Goal: Task Accomplishment & Management: Use online tool/utility

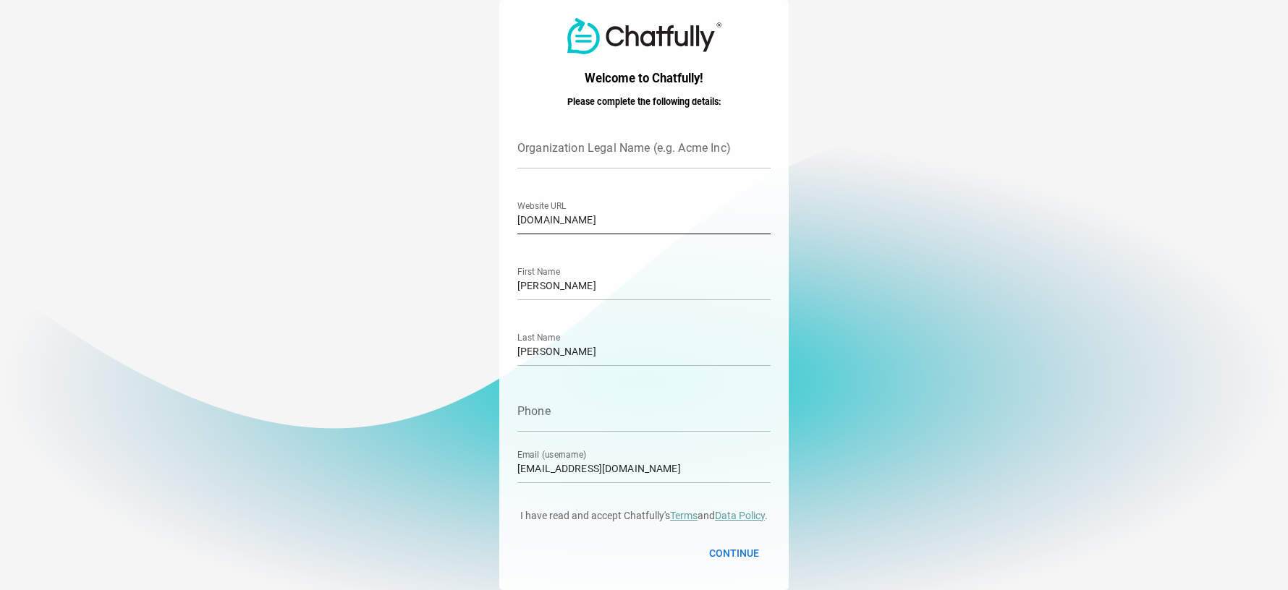
click at [713, 203] on input "[DOMAIN_NAME]" at bounding box center [643, 214] width 253 height 41
click at [711, 148] on input "Organization Legal Name (e.g. Acme Inc)" at bounding box center [643, 148] width 253 height 41
click at [660, 223] on input "[DOMAIN_NAME]" at bounding box center [643, 214] width 253 height 41
click at [648, 222] on input "[DOMAIN_NAME]" at bounding box center [643, 214] width 253 height 41
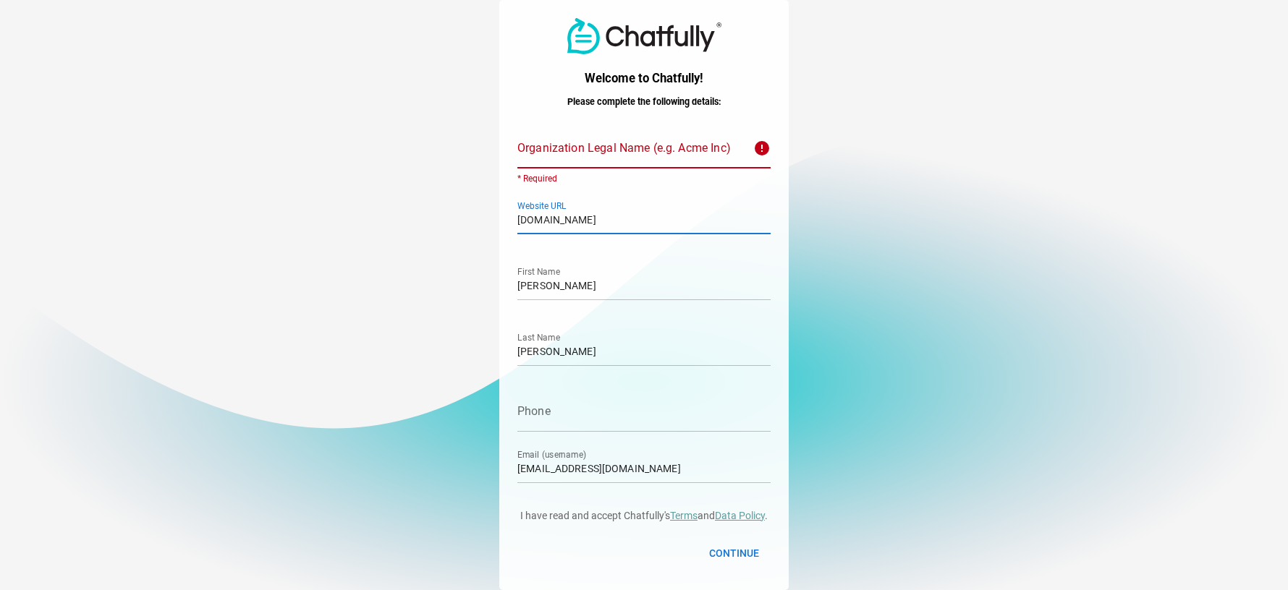
click at [648, 222] on input "[DOMAIN_NAME]" at bounding box center [643, 214] width 253 height 41
click at [600, 424] on input "Phone" at bounding box center [643, 411] width 253 height 41
type input "9893310707"
click at [654, 146] on input "Organization Legal Name (e.g. Acme Inc) error * Required" at bounding box center [630, 148] width 227 height 41
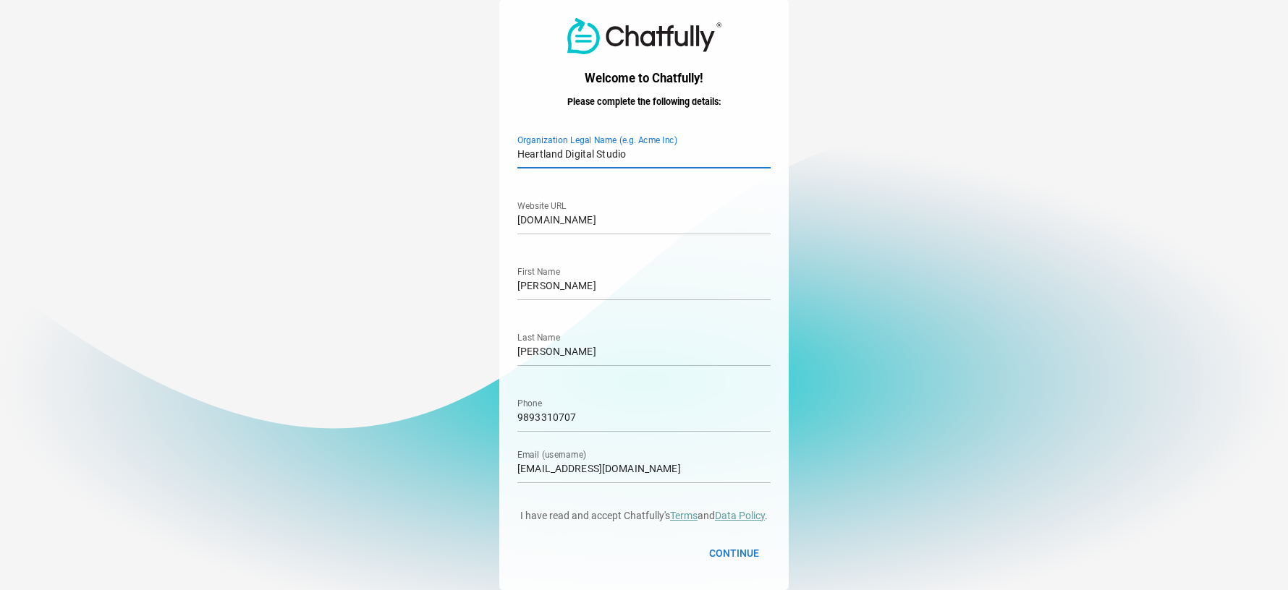
type input "Heartland Digital Studio"
click at [661, 219] on input "[DOMAIN_NAME]" at bounding box center [643, 214] width 253 height 41
type input "[DOMAIN_NAME]"
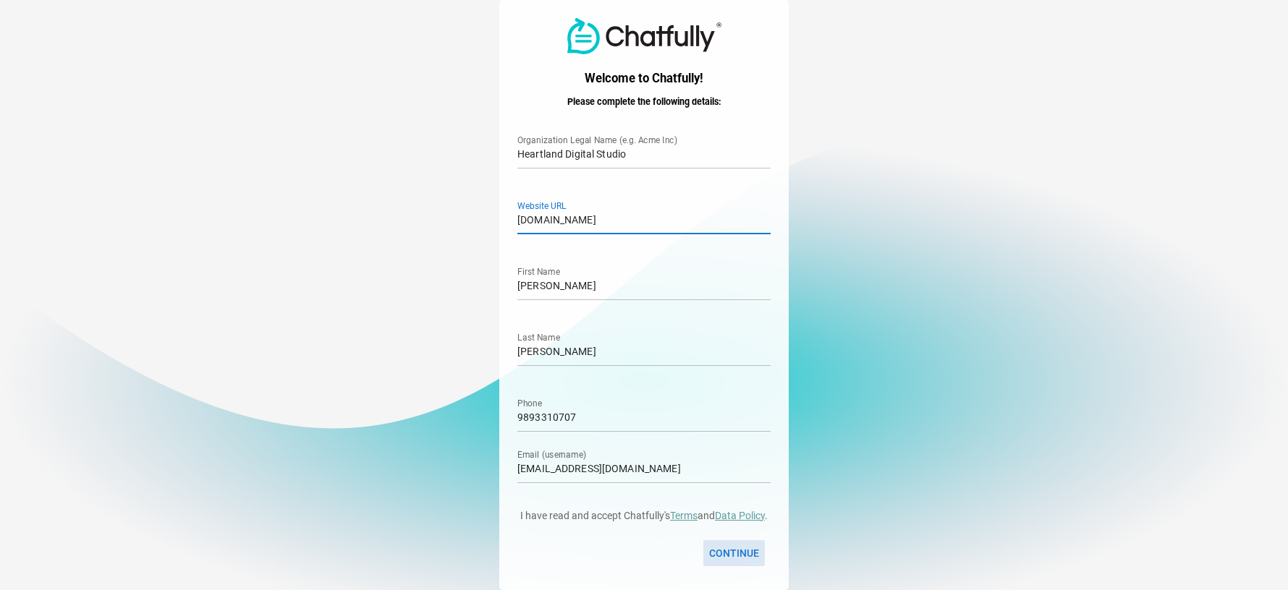
click at [753, 548] on span "Continue" at bounding box center [734, 553] width 50 height 17
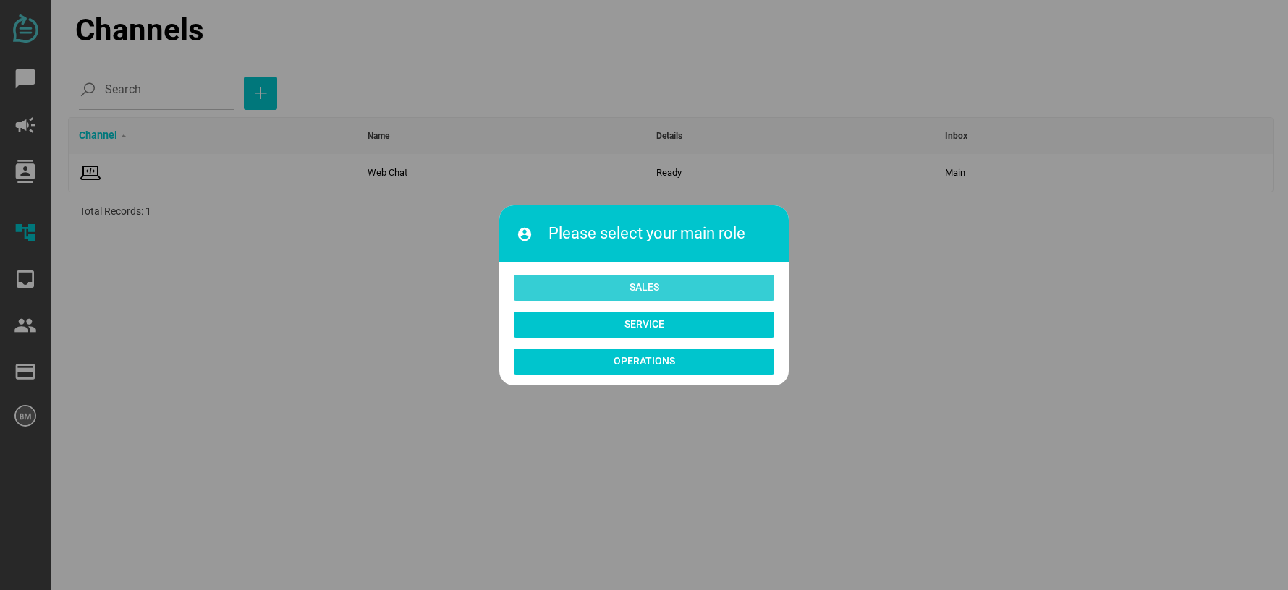
click at [693, 276] on span "Sales" at bounding box center [644, 288] width 261 height 26
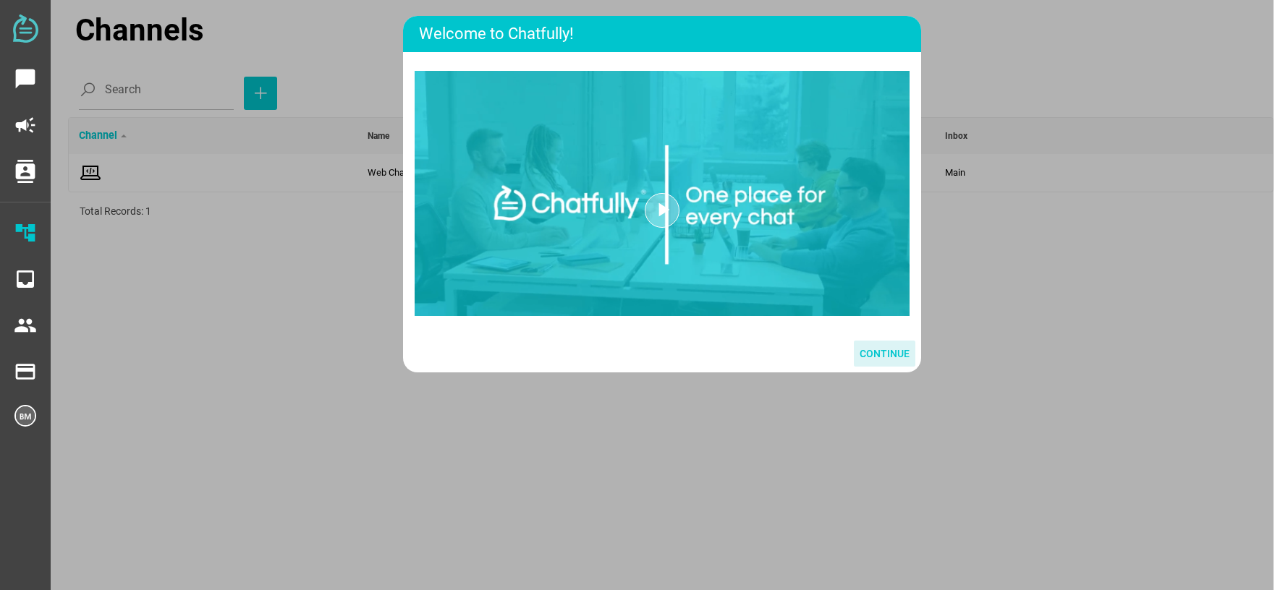
click at [881, 363] on span "Continue" at bounding box center [885, 353] width 50 height 17
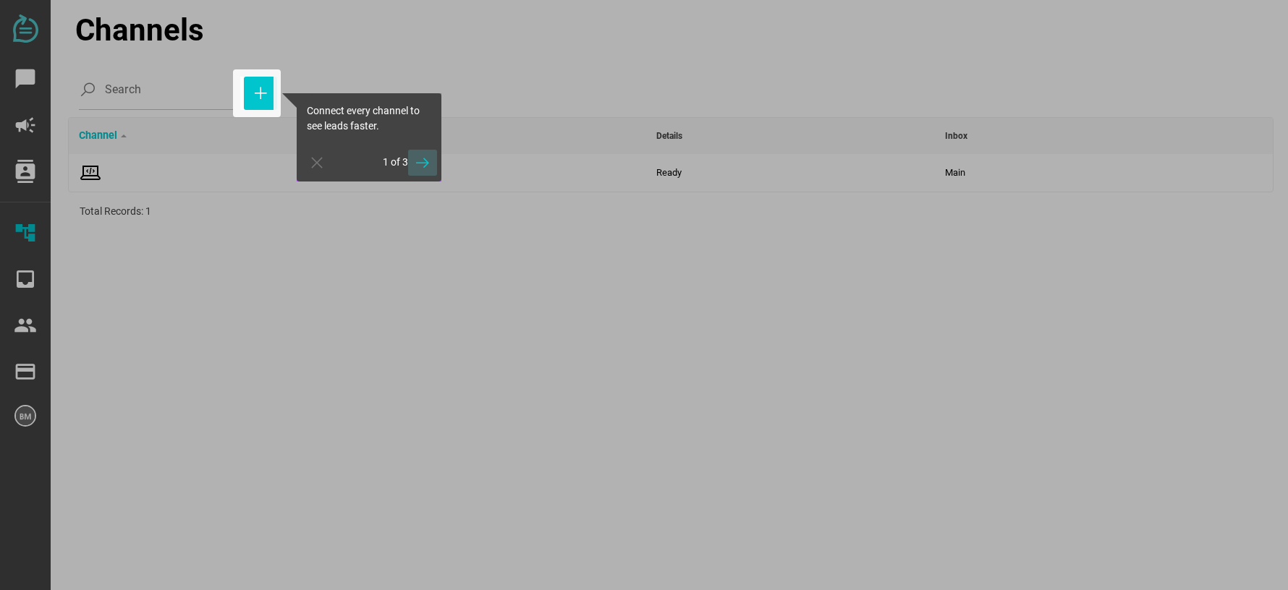
click at [429, 164] on icon "button" at bounding box center [422, 162] width 17 height 17
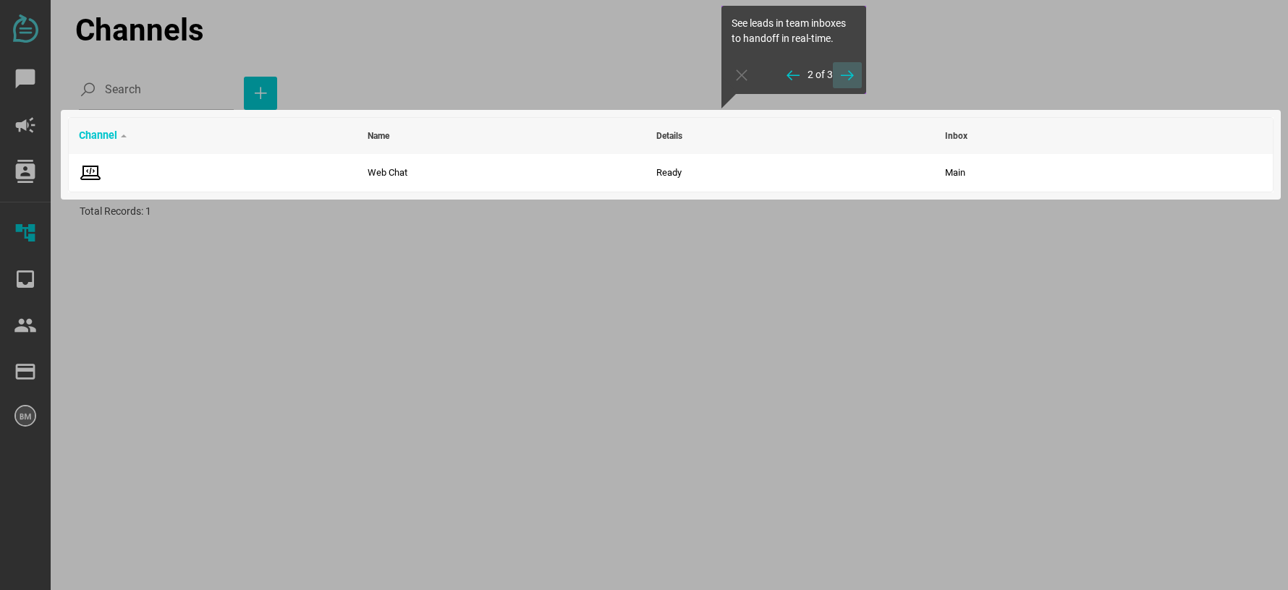
click at [846, 65] on span "button" at bounding box center [847, 75] width 17 height 26
click at [844, 71] on icon "button" at bounding box center [847, 75] width 17 height 17
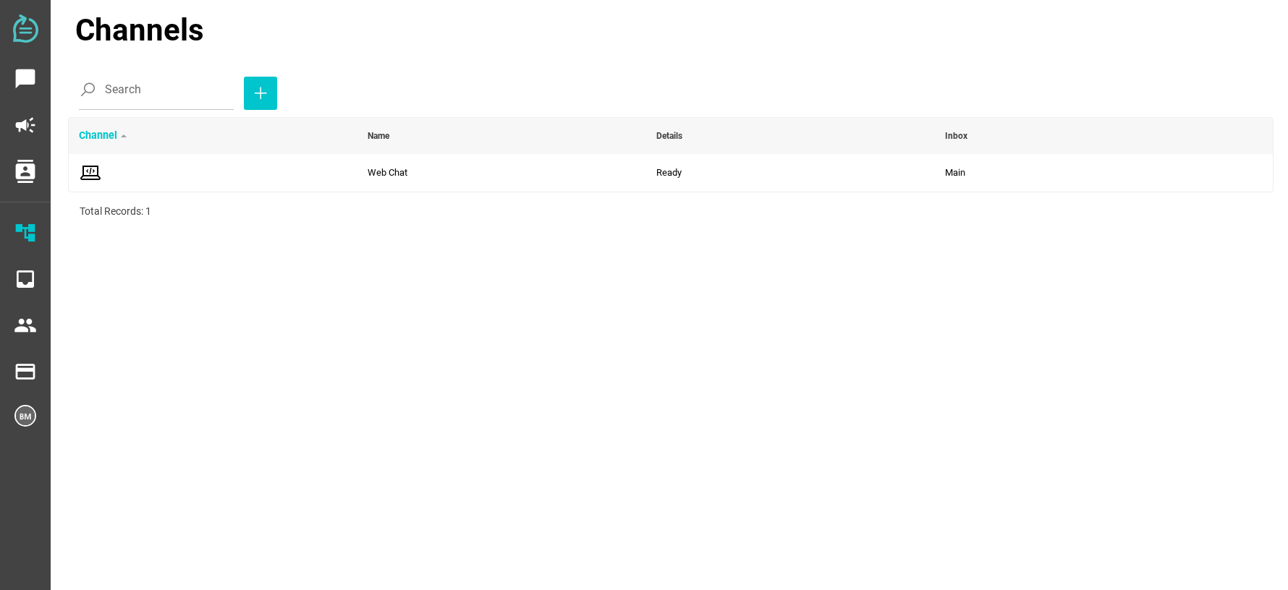
drag, startPoint x: 507, startPoint y: 326, endPoint x: 509, endPoint y: 313, distance: 13.3
click at [509, 317] on main "Channels Search Channel Name Details Inbox Web Chat Ready check_circle_outline …" at bounding box center [662, 295] width 1223 height 590
click at [258, 96] on icon "button" at bounding box center [260, 93] width 17 height 17
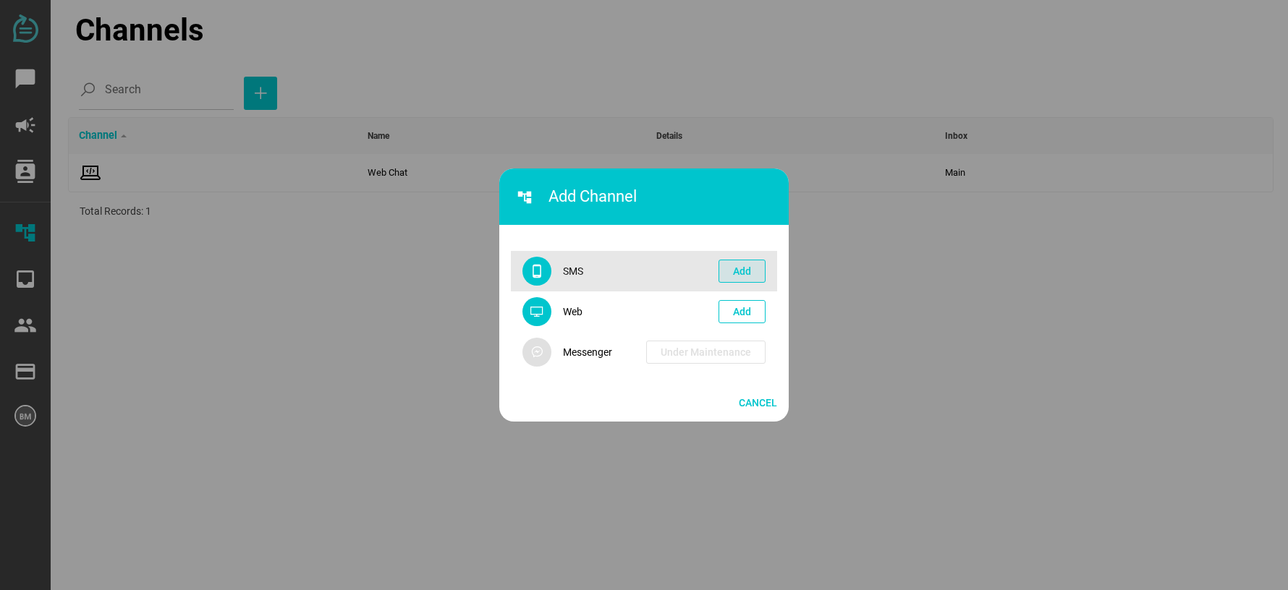
click at [736, 272] on span "Add" at bounding box center [742, 271] width 18 height 17
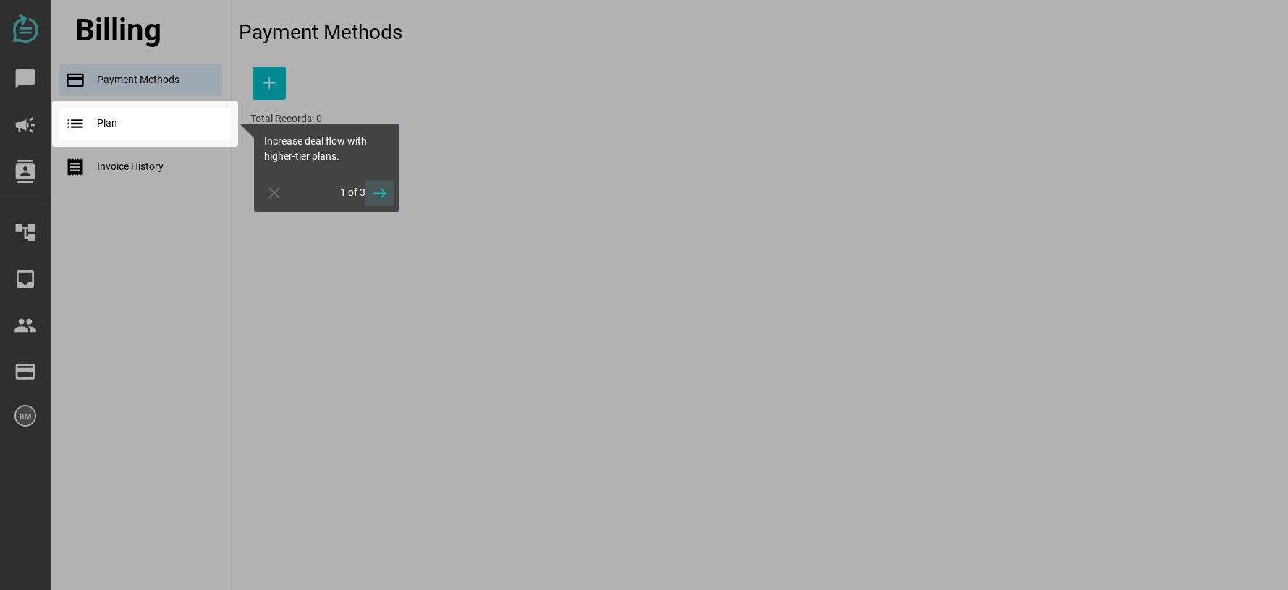
click at [381, 190] on icon "button" at bounding box center [379, 193] width 17 height 17
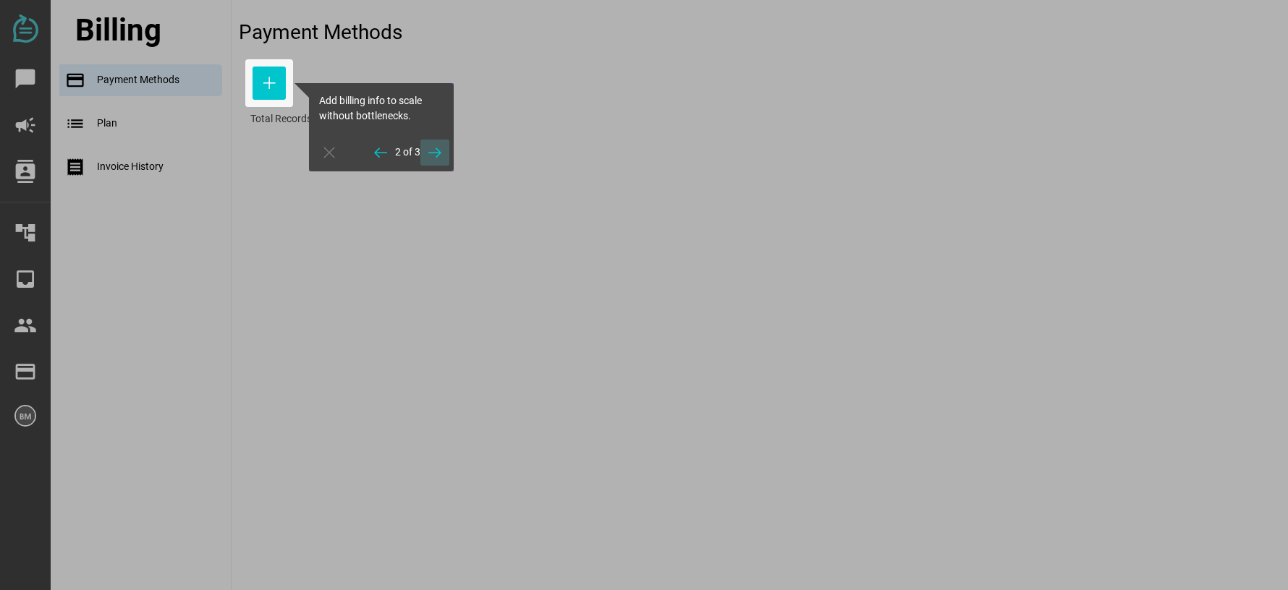
click at [435, 152] on icon "button" at bounding box center [434, 152] width 17 height 17
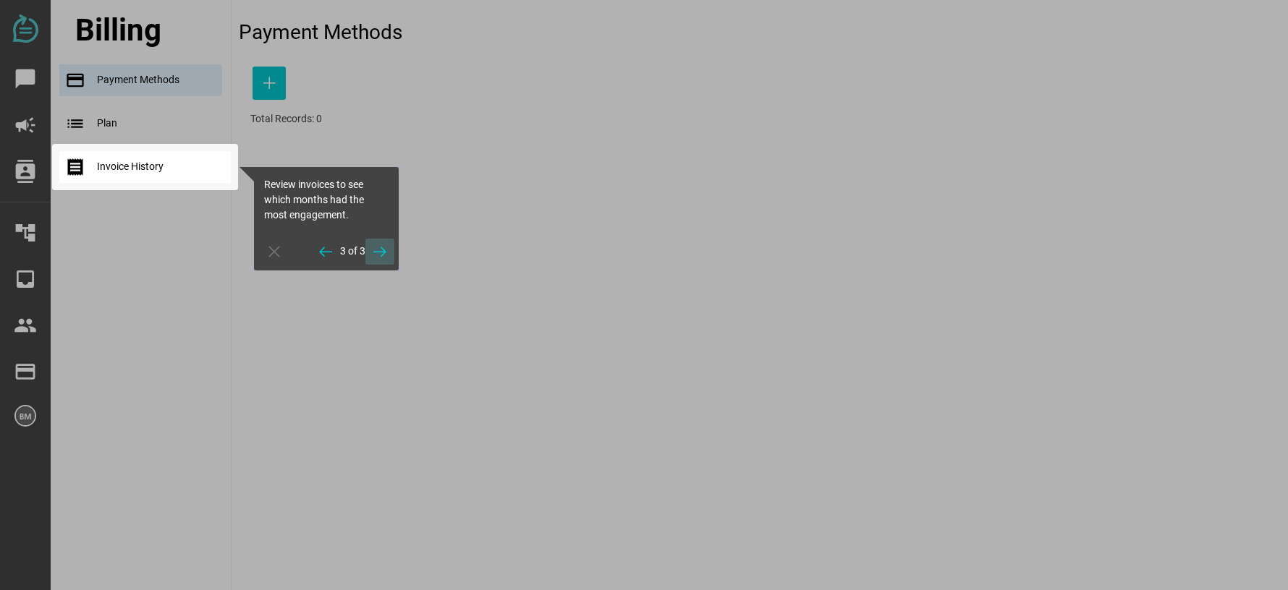
click at [384, 247] on icon "button" at bounding box center [379, 251] width 17 height 17
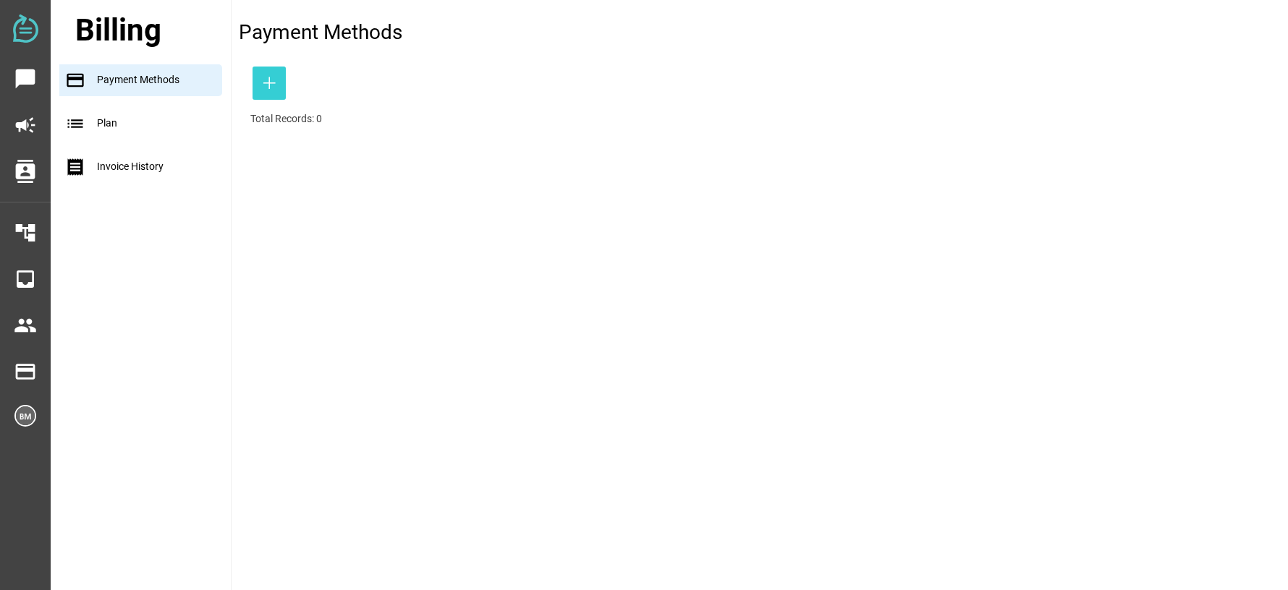
click at [267, 73] on span "button" at bounding box center [269, 82] width 10 height 27
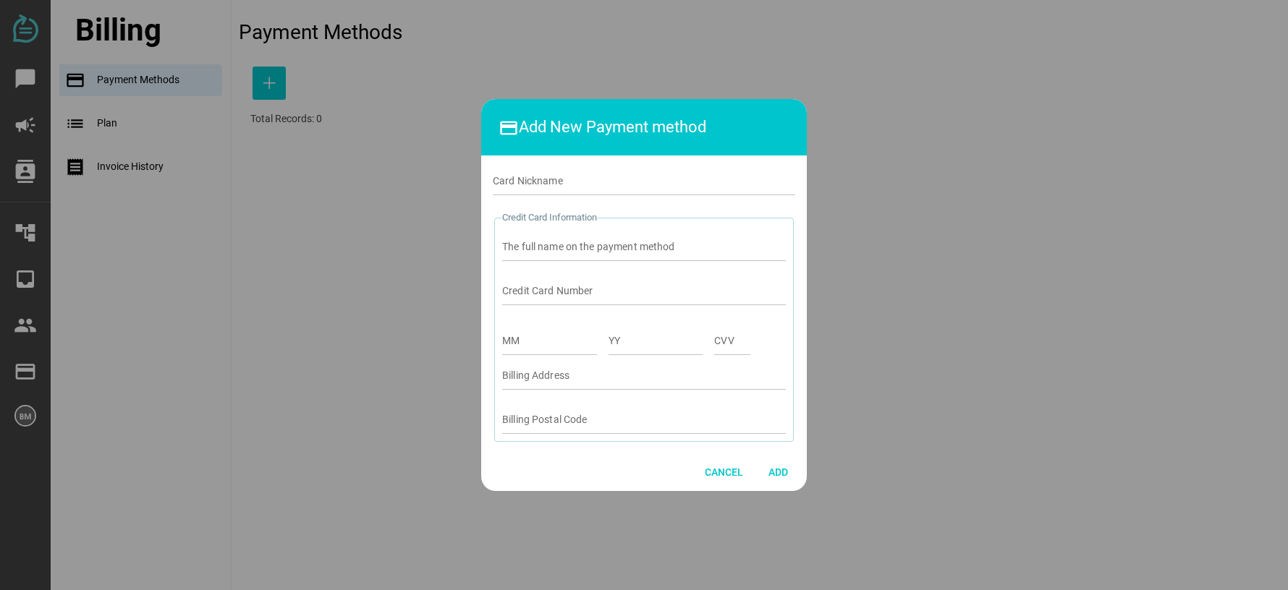
drag, startPoint x: 322, startPoint y: 240, endPoint x: 313, endPoint y: 240, distance: 9.4
click at [321, 240] on div at bounding box center [644, 295] width 1288 height 590
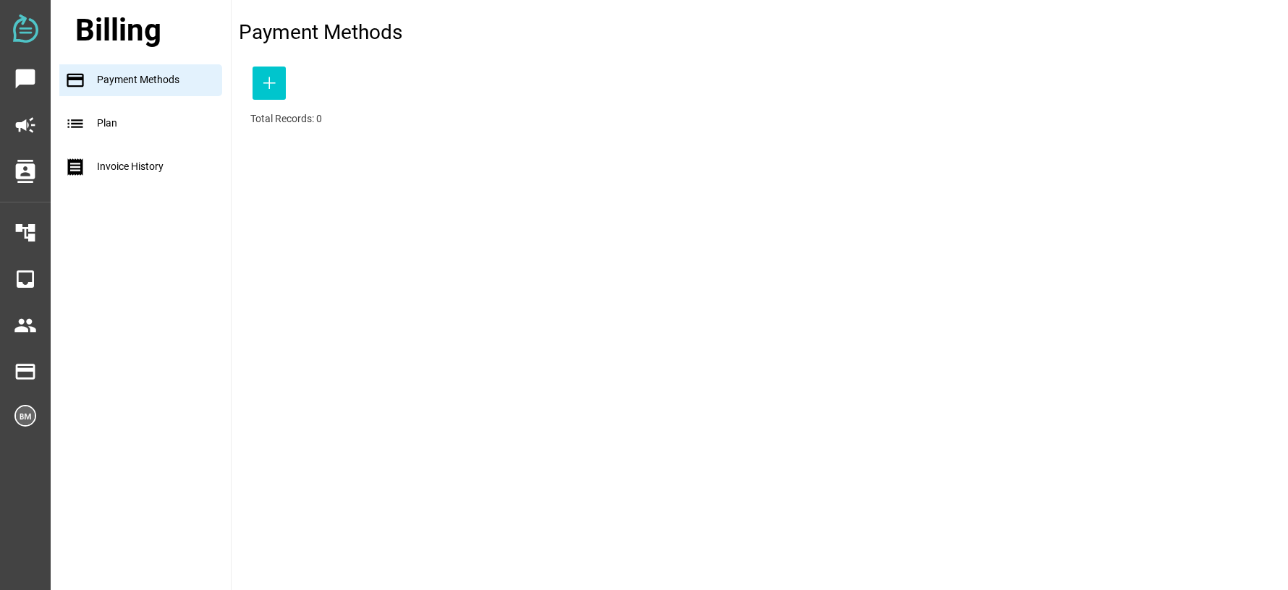
click at [160, 111] on div "list Plan" at bounding box center [144, 124] width 171 height 32
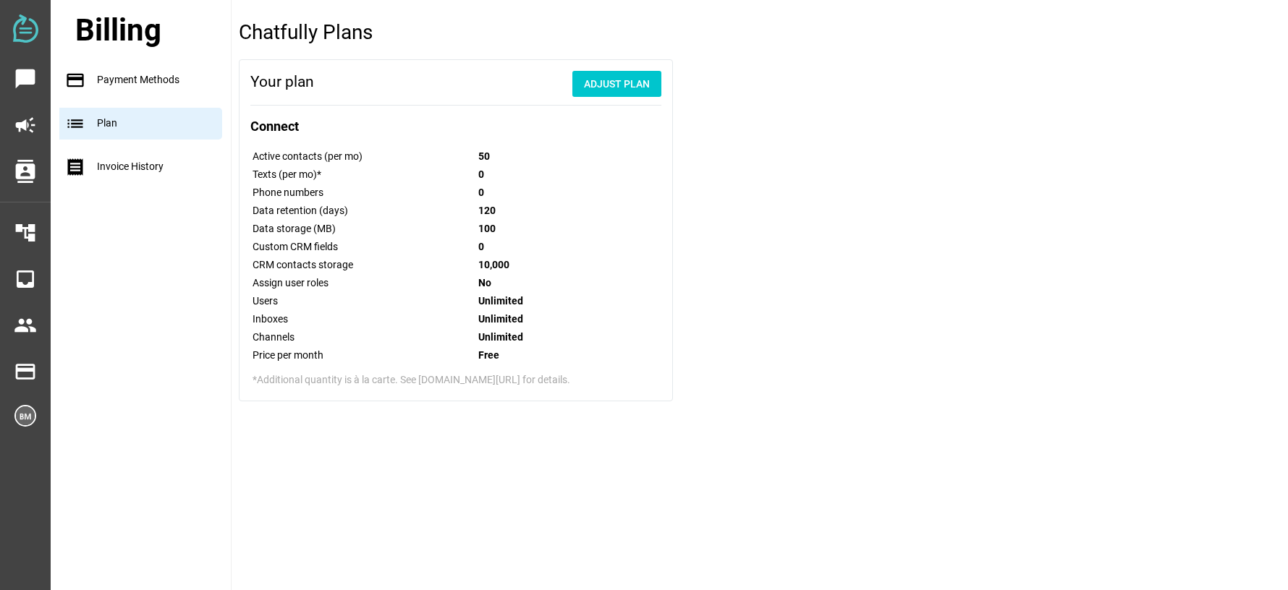
click at [140, 158] on div "receipt Invoice History" at bounding box center [144, 167] width 171 height 32
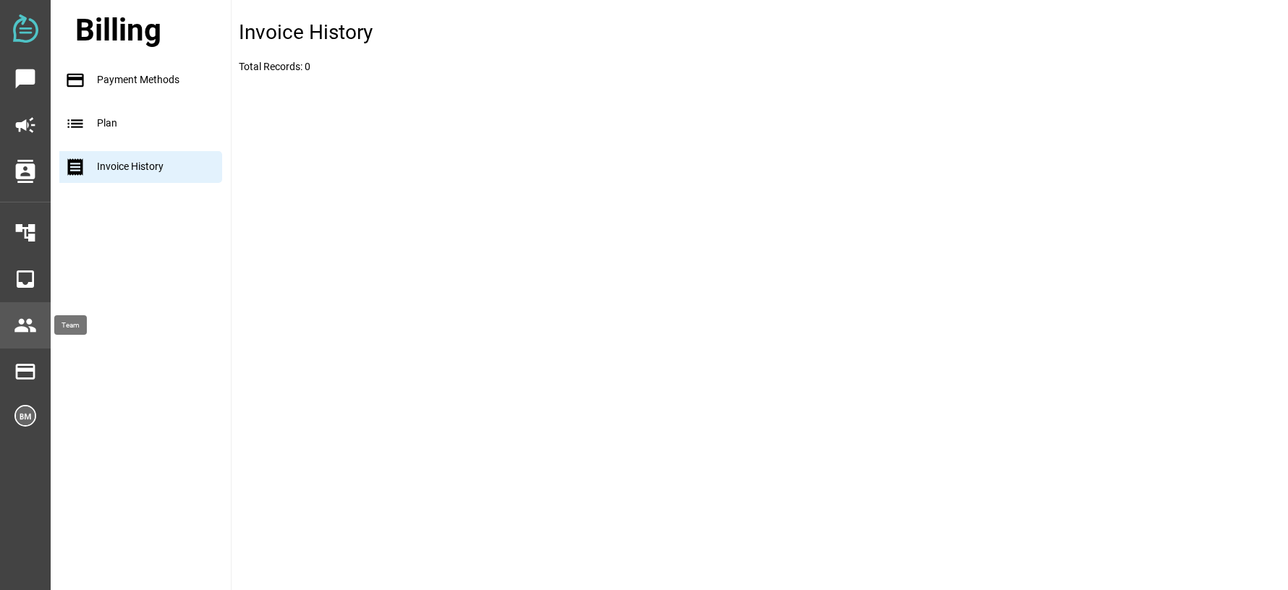
click at [37, 306] on div "people" at bounding box center [25, 325] width 51 height 46
click at [26, 269] on icon "inbox" at bounding box center [25, 279] width 23 height 23
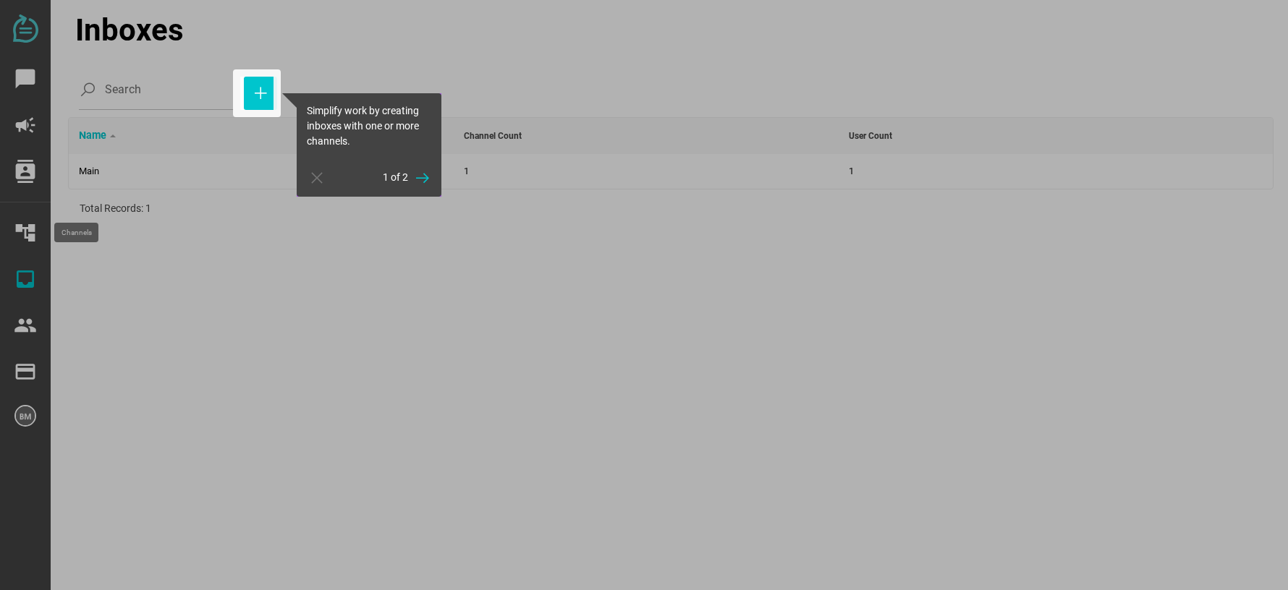
click at [25, 227] on div at bounding box center [120, 295] width 240 height 590
click at [412, 174] on span "button" at bounding box center [422, 178] width 29 height 26
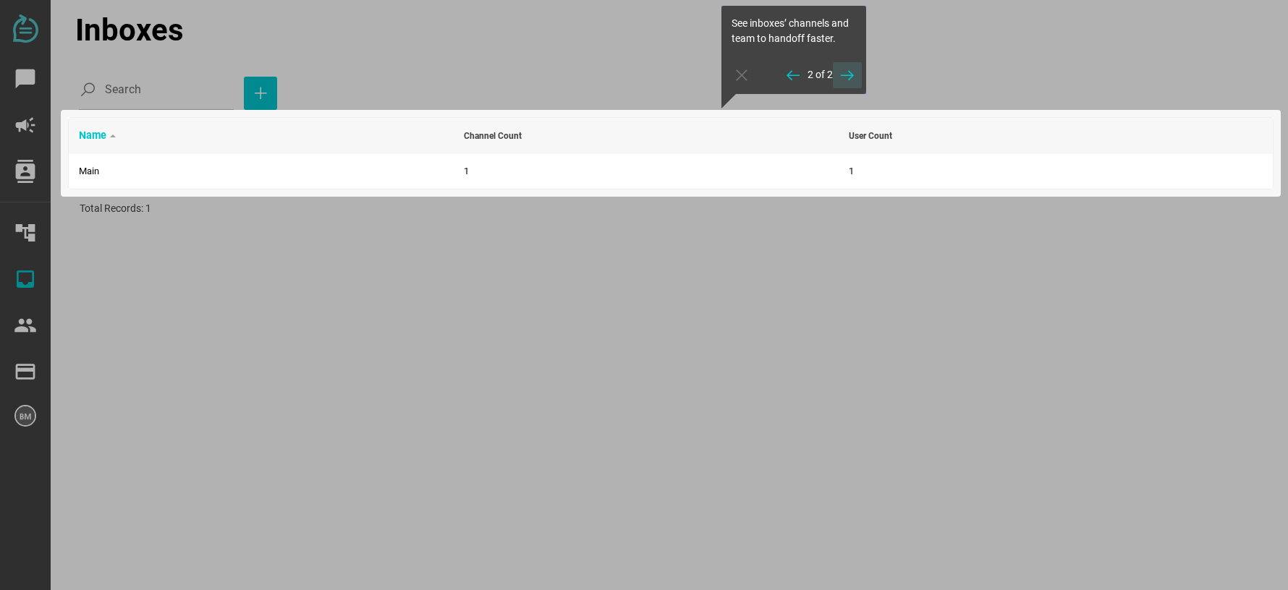
click at [852, 81] on icon "button" at bounding box center [847, 75] width 17 height 17
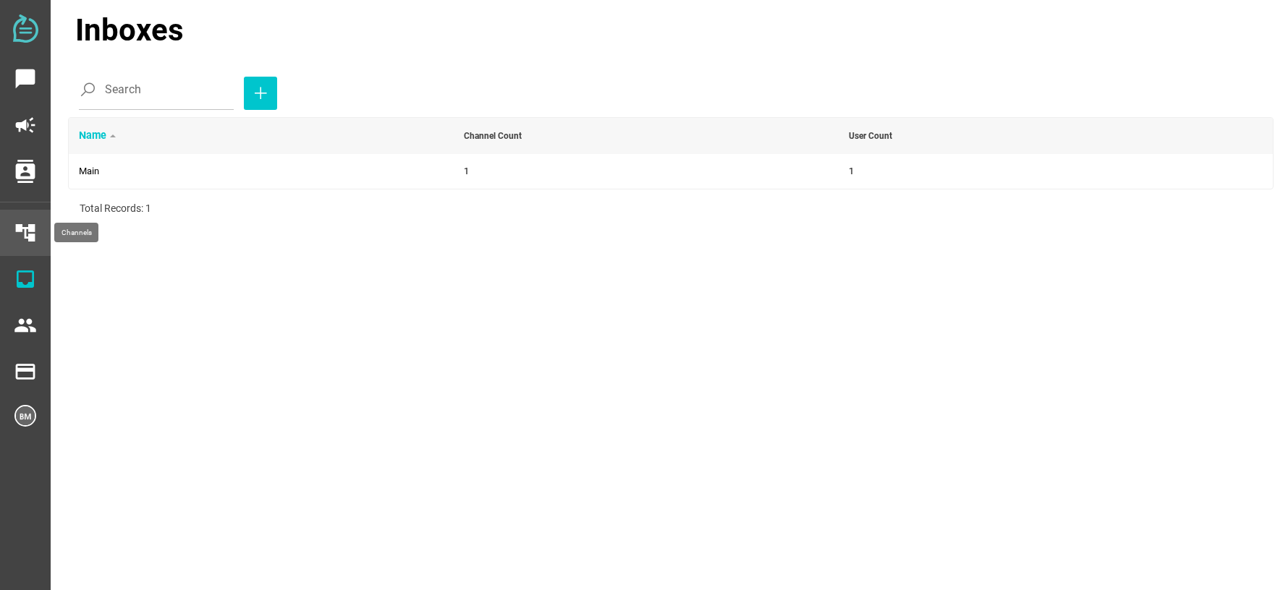
click at [38, 237] on div "account_tree" at bounding box center [25, 233] width 51 height 46
click at [17, 229] on icon "account_tree" at bounding box center [25, 232] width 23 height 23
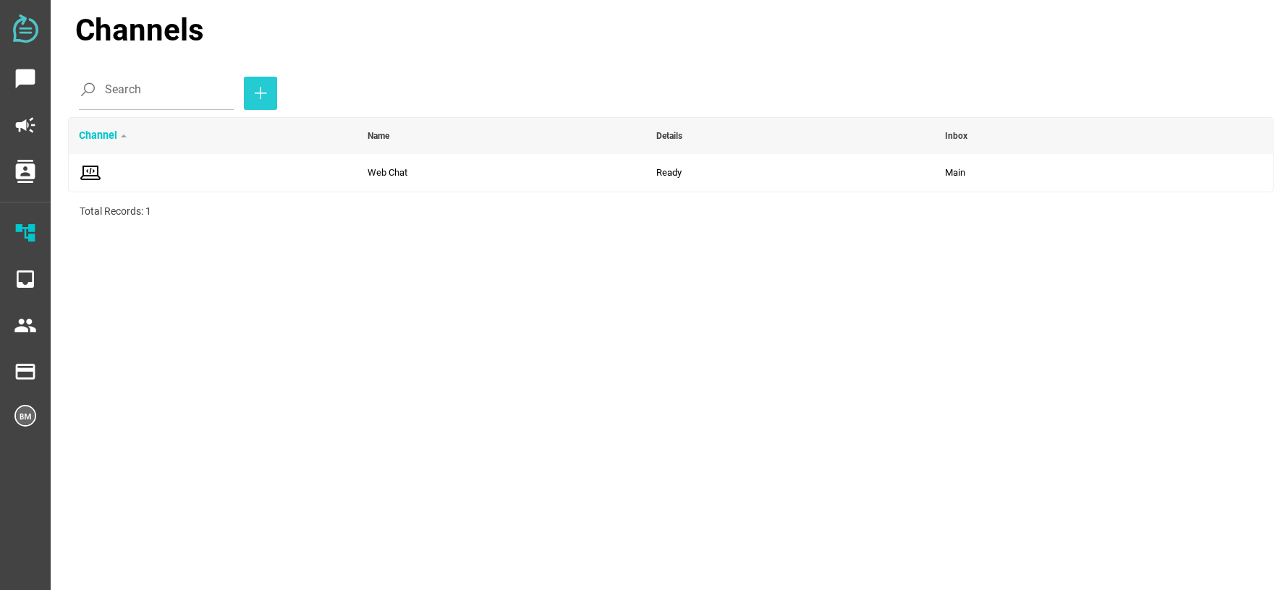
drag, startPoint x: 238, startPoint y: 93, endPoint x: 245, endPoint y: 91, distance: 7.4
click at [245, 91] on div "Search" at bounding box center [676, 89] width 1195 height 41
click at [261, 88] on icon "button" at bounding box center [260, 93] width 17 height 17
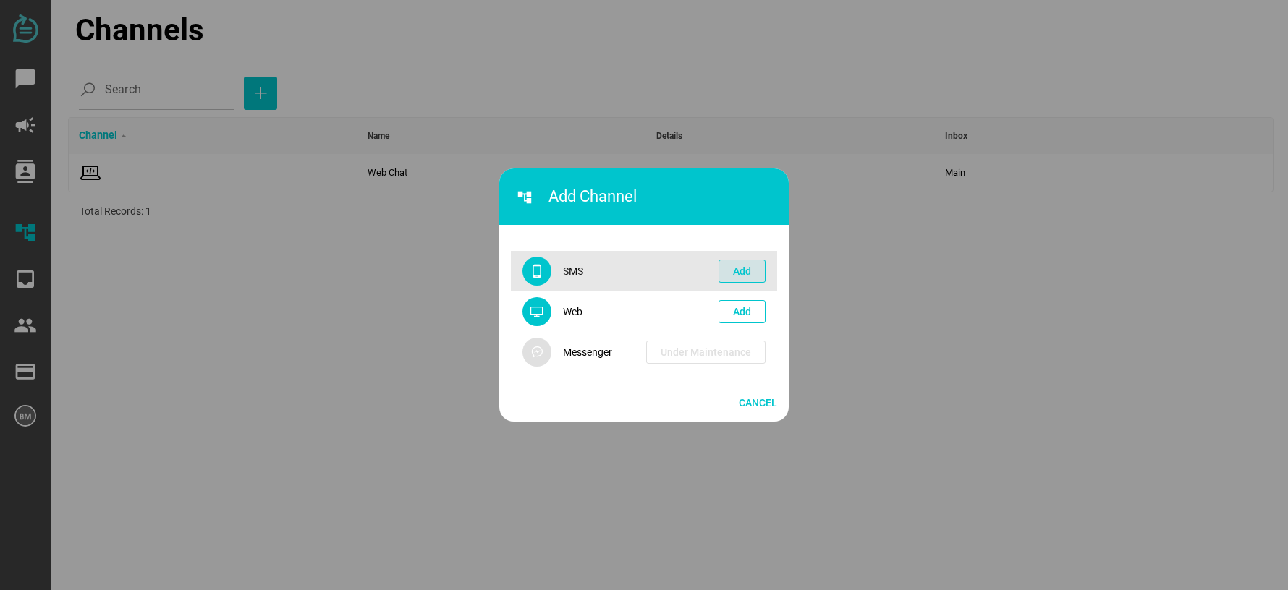
click at [748, 268] on span "Add" at bounding box center [742, 271] width 18 height 17
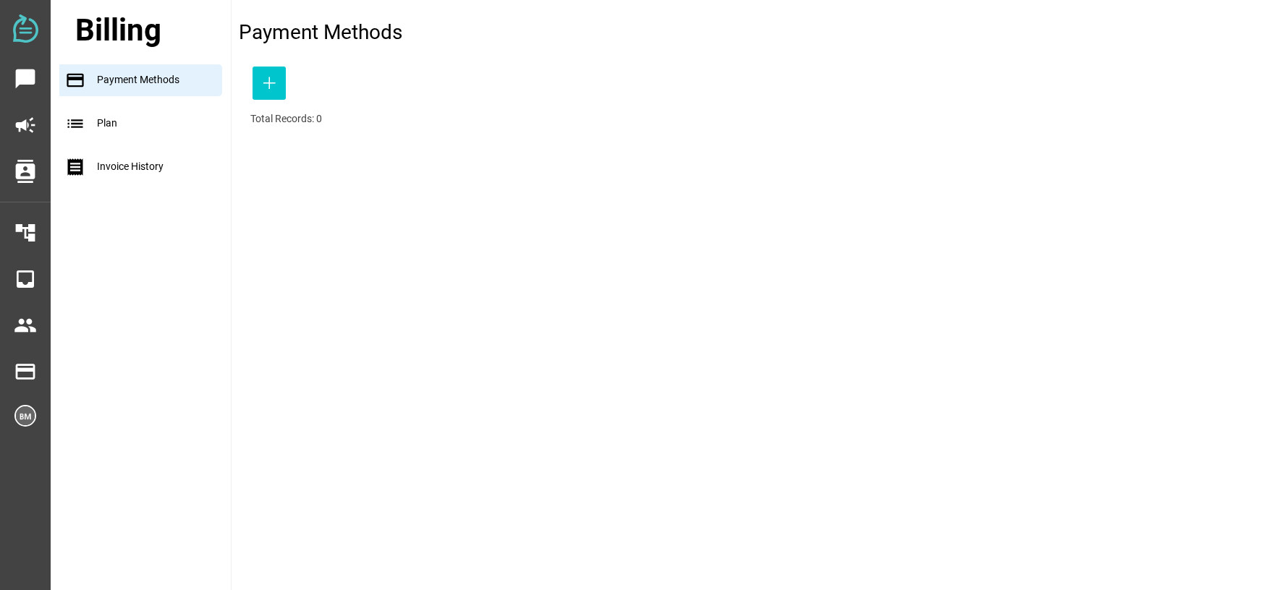
click at [145, 122] on div "list Plan" at bounding box center [144, 124] width 171 height 32
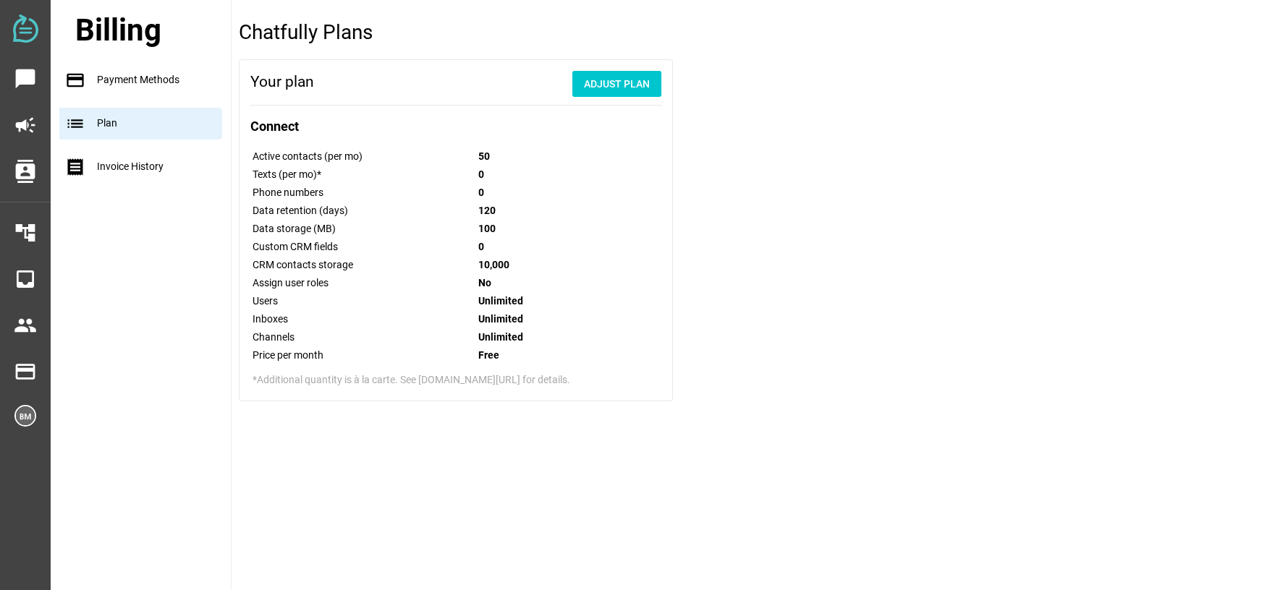
click at [122, 88] on div "payment Payment Methods" at bounding box center [144, 80] width 171 height 32
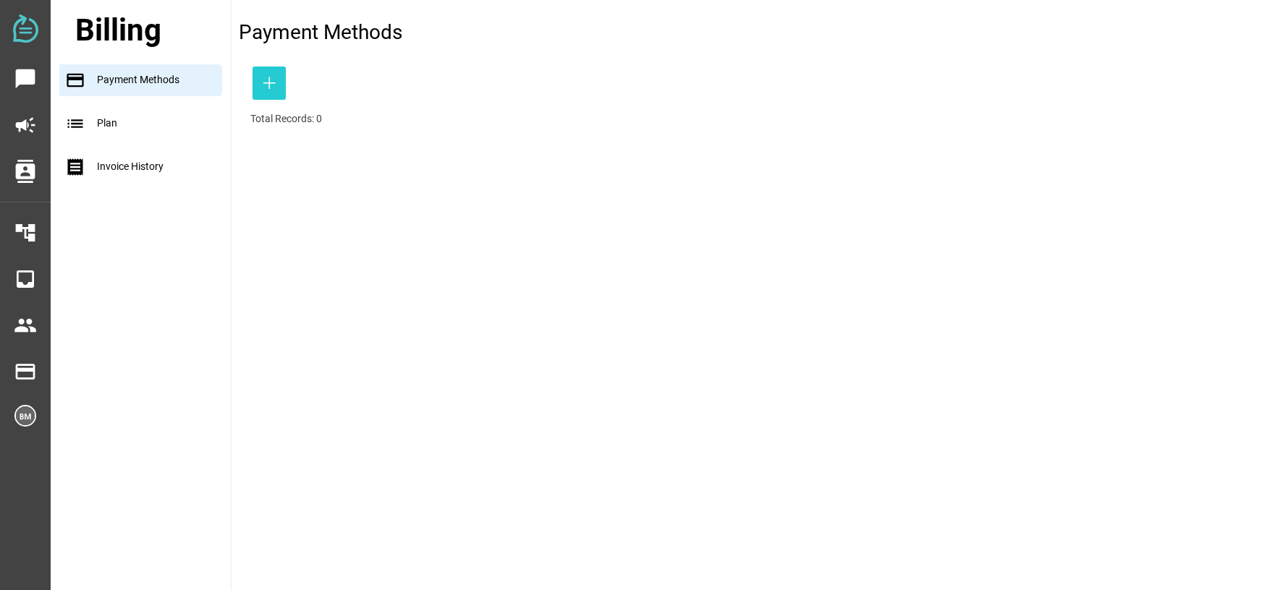
click at [263, 79] on icon "button" at bounding box center [269, 83] width 17 height 17
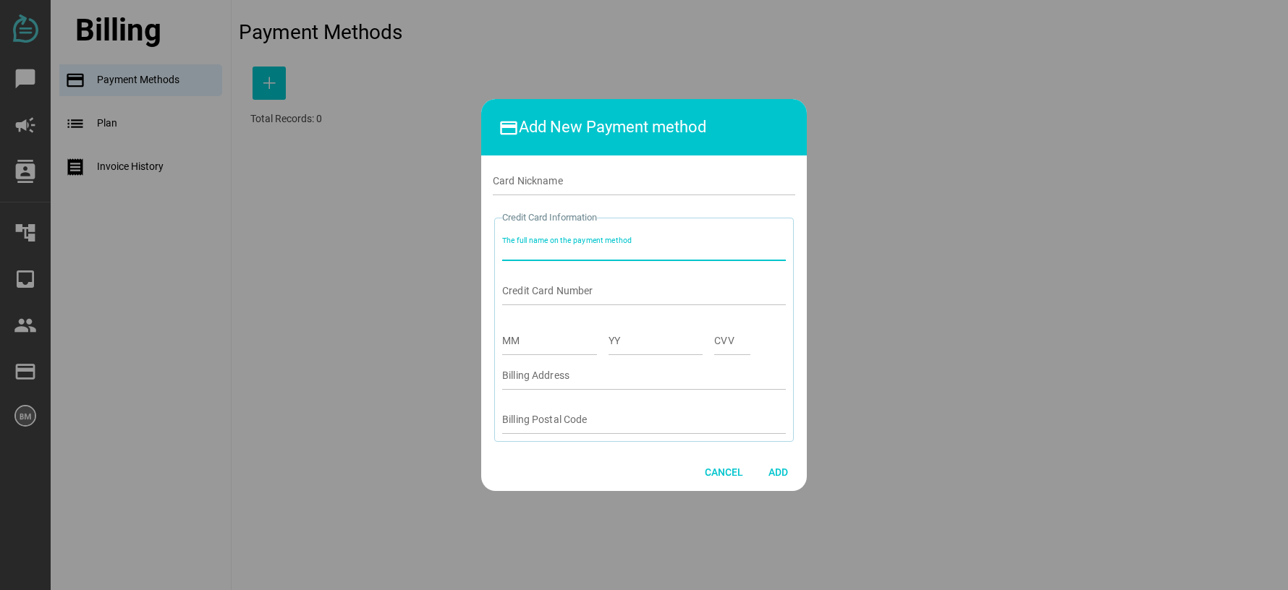
click at [644, 248] on input "The full name on the payment method" at bounding box center [644, 246] width 284 height 29
type input "Brendan Makidon"
type input "4574310279225230"
click at [552, 339] on input "MM" at bounding box center [549, 340] width 95 height 29
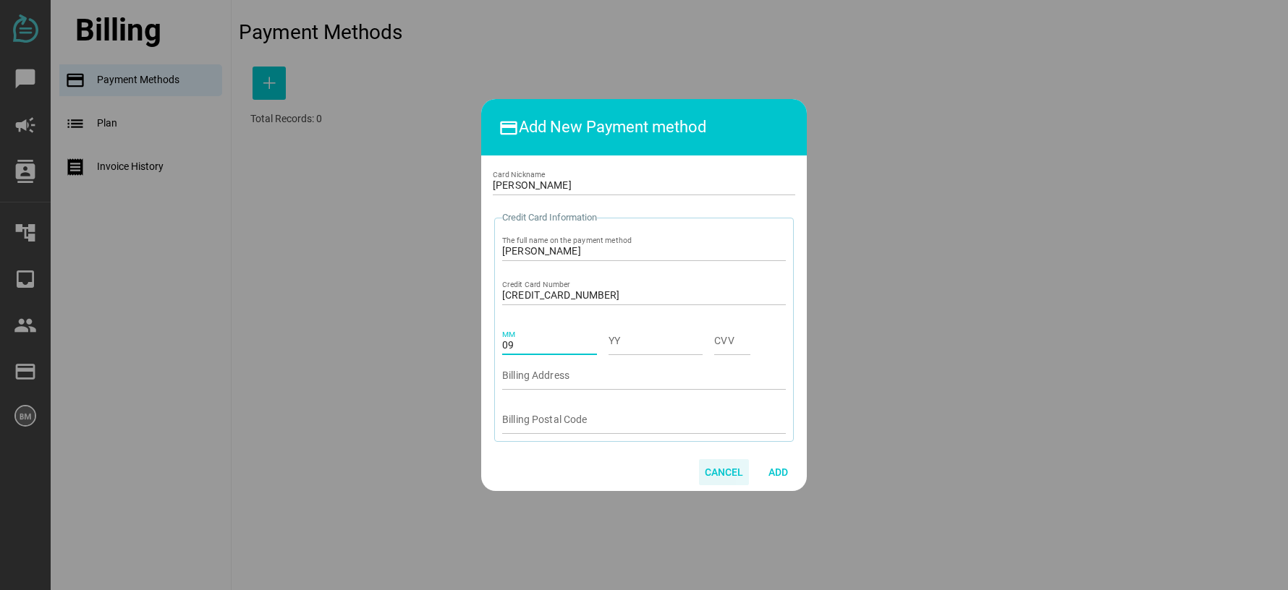
type input "09"
click at [710, 480] on span "Cancel" at bounding box center [724, 472] width 38 height 17
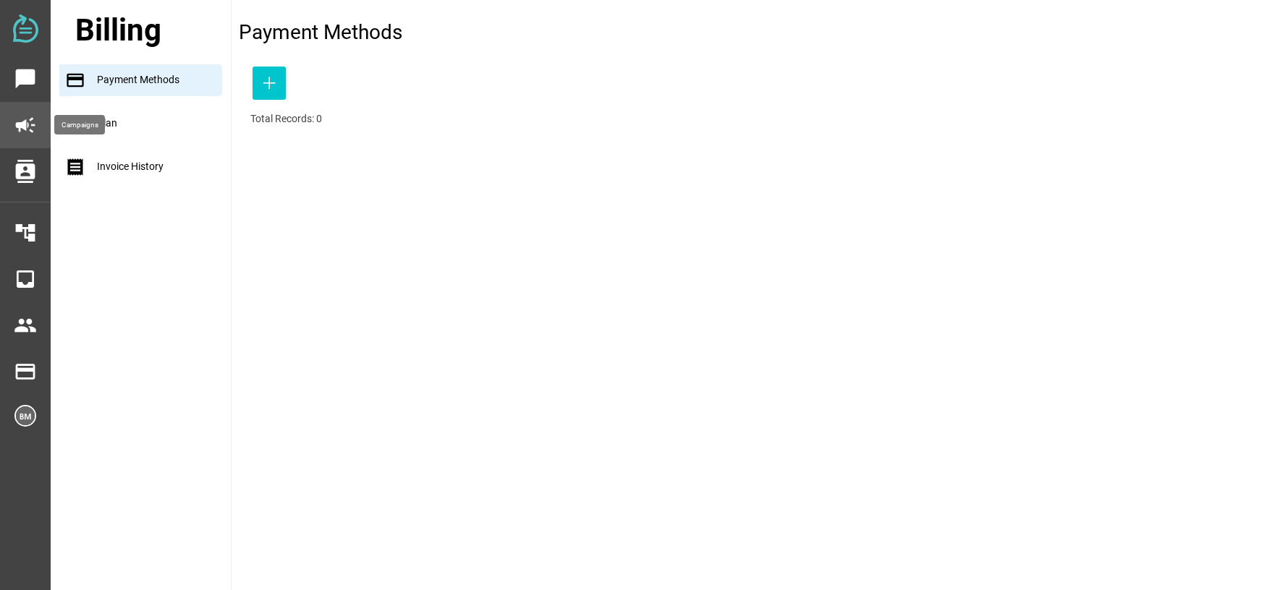
click at [30, 128] on icon "campaign" at bounding box center [25, 125] width 23 height 23
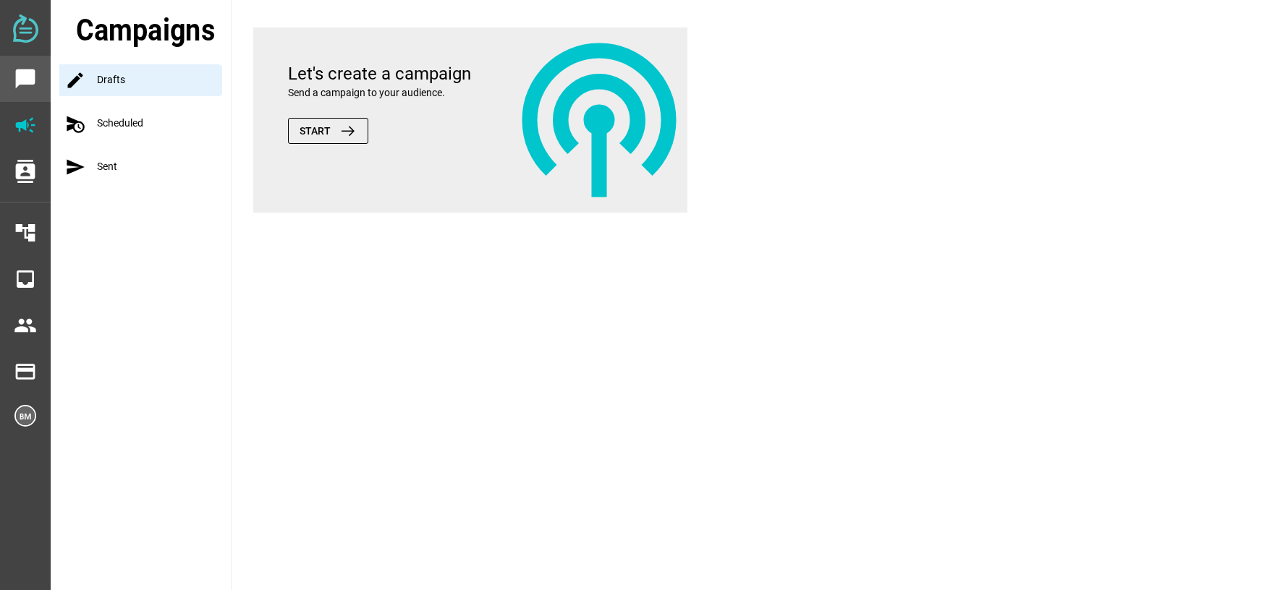
click at [22, 77] on icon "chat_bubble" at bounding box center [25, 78] width 23 height 23
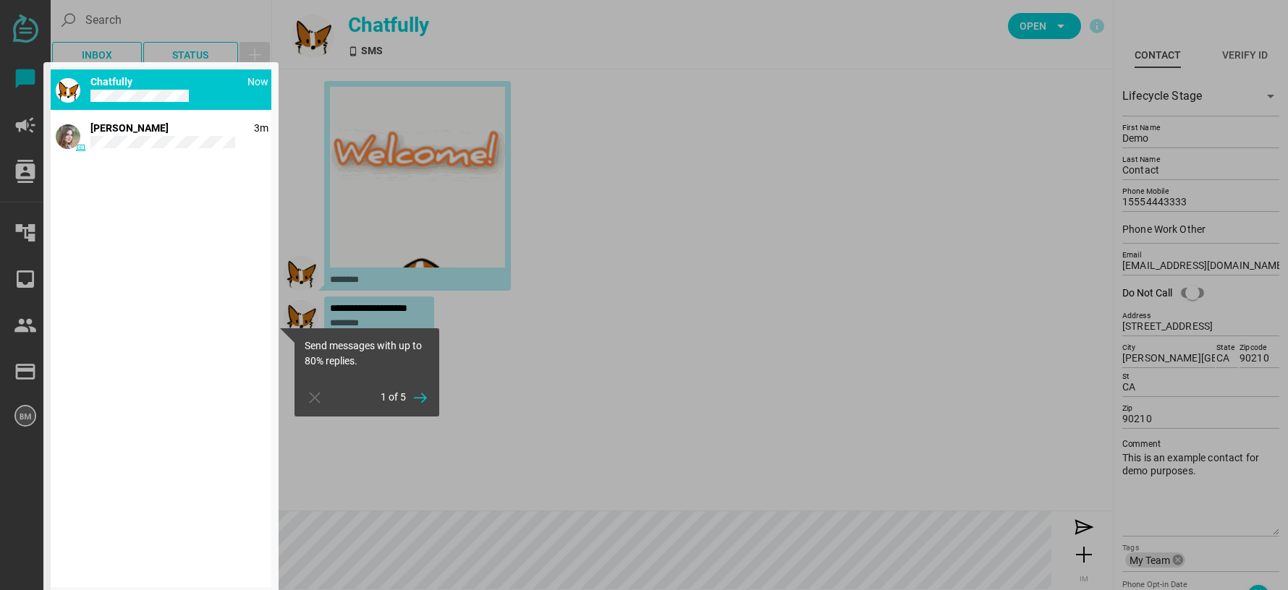
click at [245, 128] on div at bounding box center [160, 328] width 235 height 533
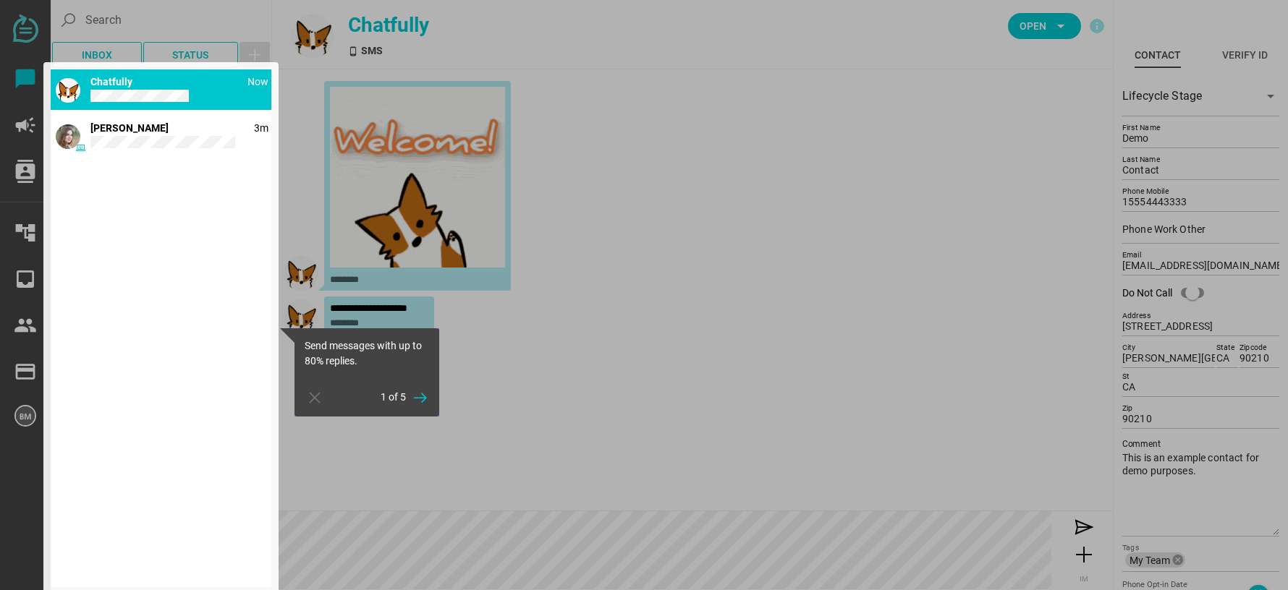
click at [160, 138] on div at bounding box center [160, 328] width 235 height 533
click at [166, 90] on div at bounding box center [160, 328] width 235 height 533
click at [287, 292] on div at bounding box center [779, 295] width 1017 height 590
click at [428, 408] on span "button" at bounding box center [420, 398] width 17 height 26
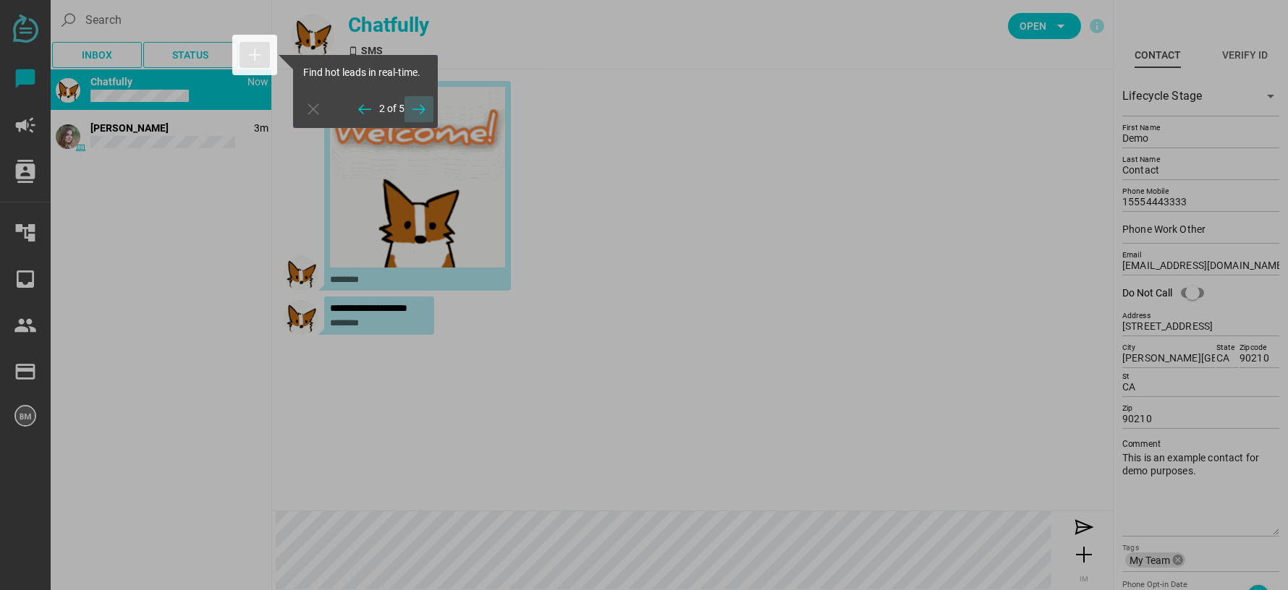
click at [420, 106] on icon "button" at bounding box center [418, 109] width 17 height 17
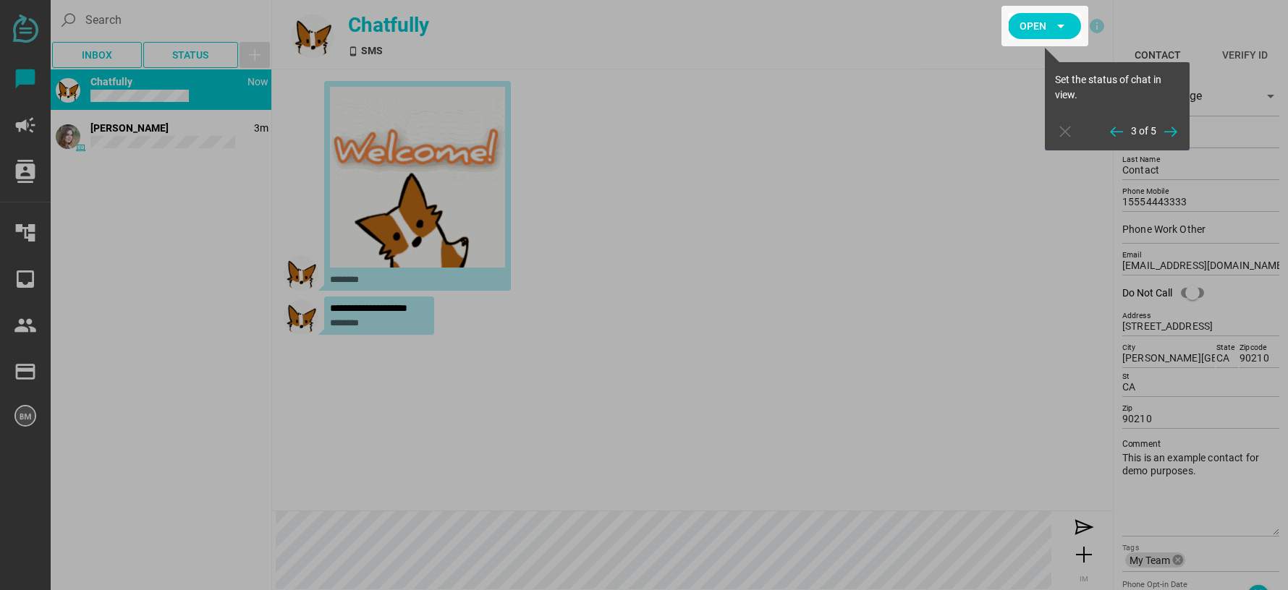
click at [1049, 23] on div at bounding box center [1044, 26] width 87 height 41
click at [1166, 133] on icon "button" at bounding box center [1170, 131] width 17 height 17
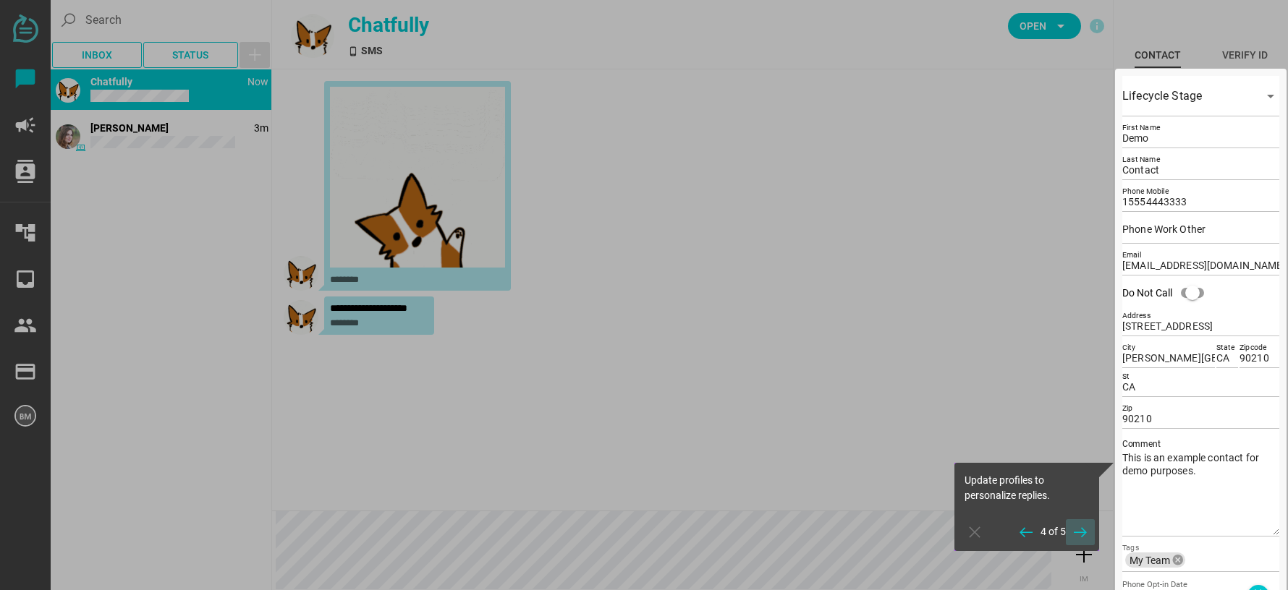
click at [1078, 539] on icon "button" at bounding box center [1080, 532] width 17 height 17
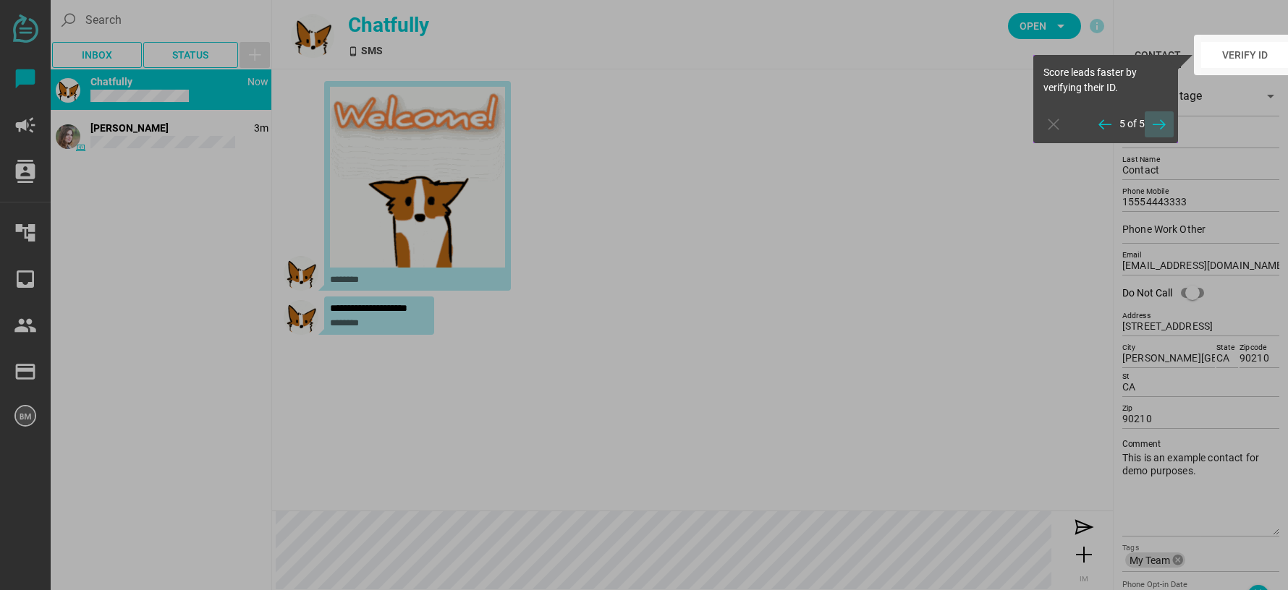
click at [1162, 121] on icon "button" at bounding box center [1159, 124] width 17 height 17
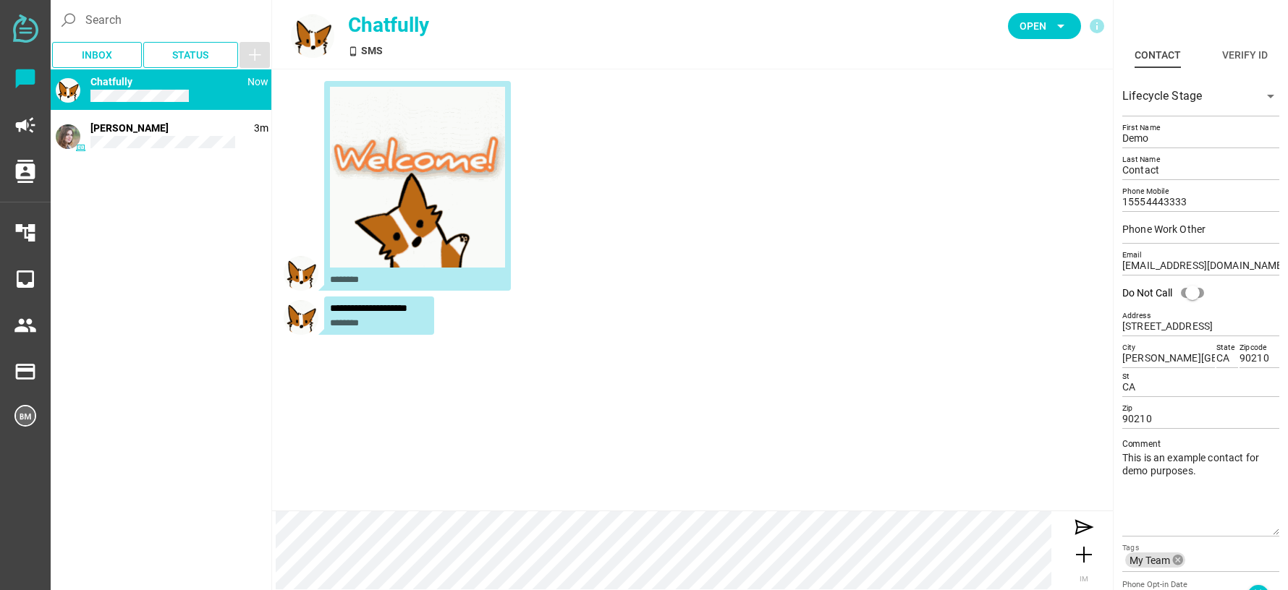
click at [797, 208] on div "********" at bounding box center [693, 189] width 818 height 216
click at [263, 46] on icon "button" at bounding box center [254, 54] width 17 height 17
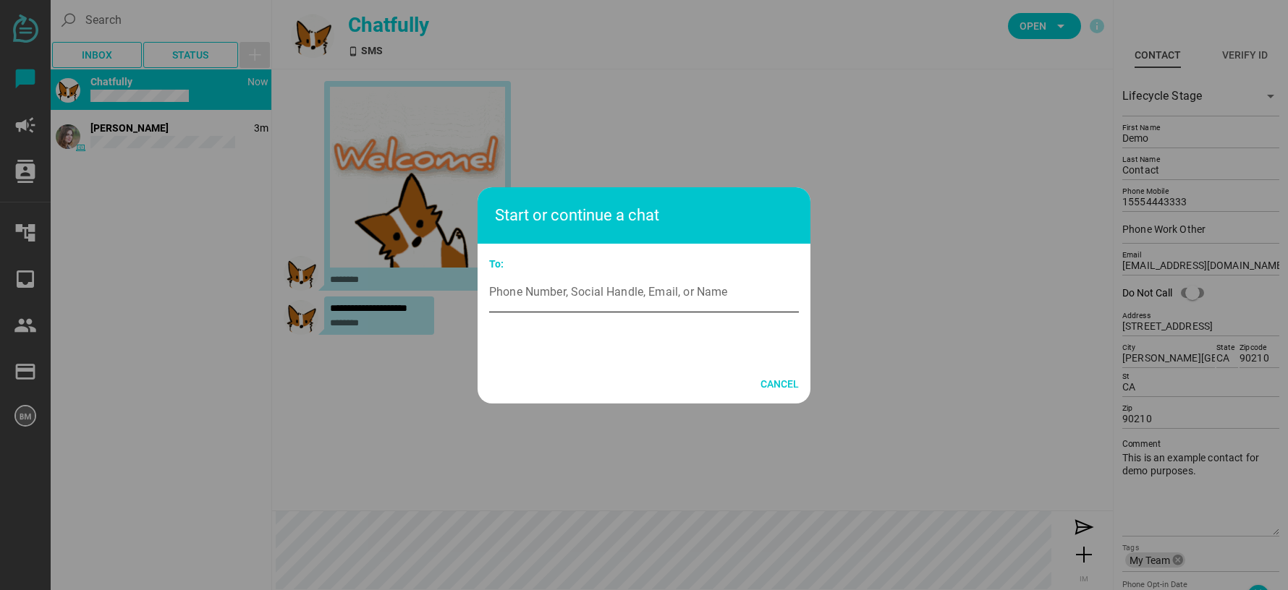
click at [623, 292] on input "Phone Number, Social Handle, Email, or Name" at bounding box center [644, 292] width 310 height 41
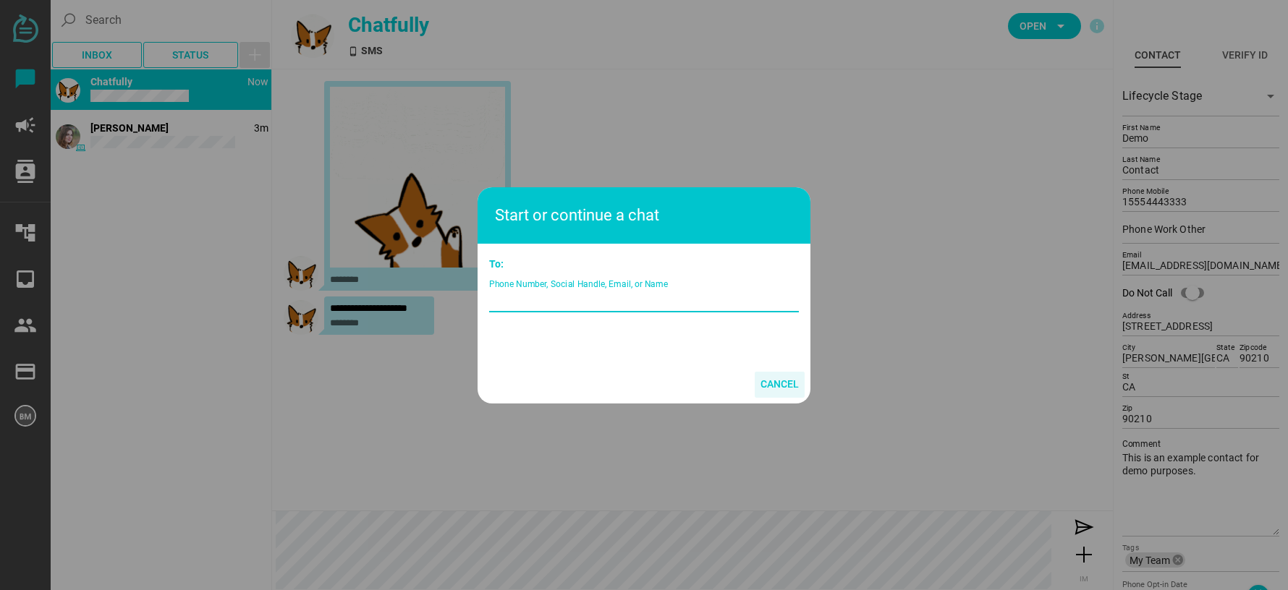
click at [789, 378] on span "Cancel" at bounding box center [780, 384] width 38 height 17
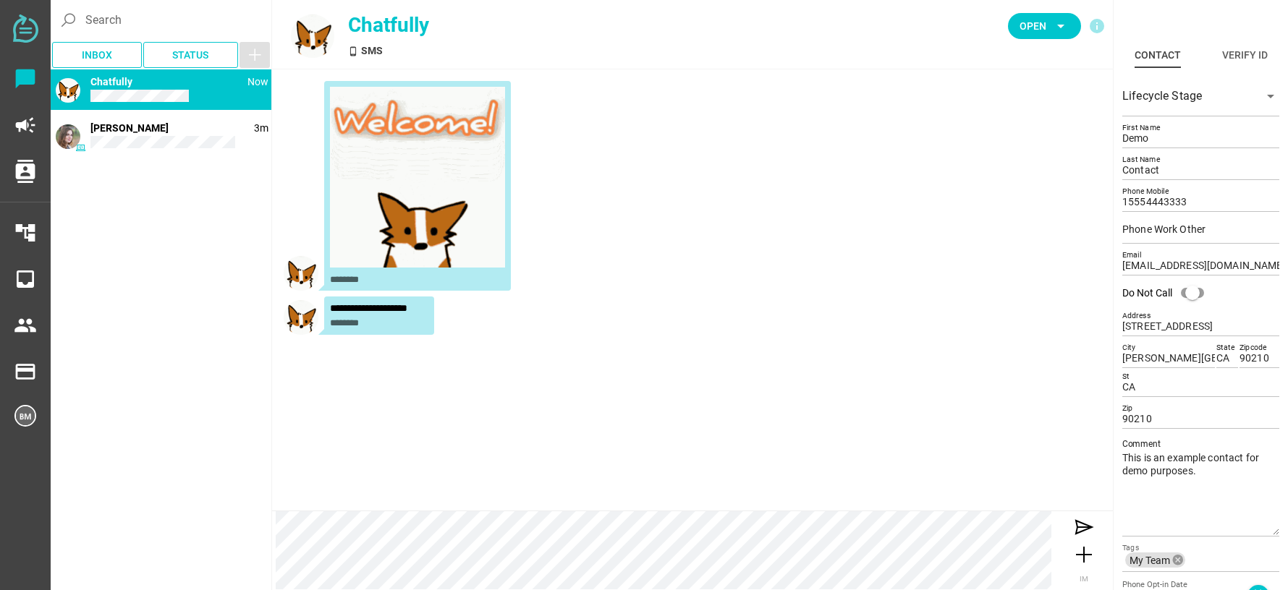
drag, startPoint x: 858, startPoint y: 347, endPoint x: 656, endPoint y: 253, distance: 222.4
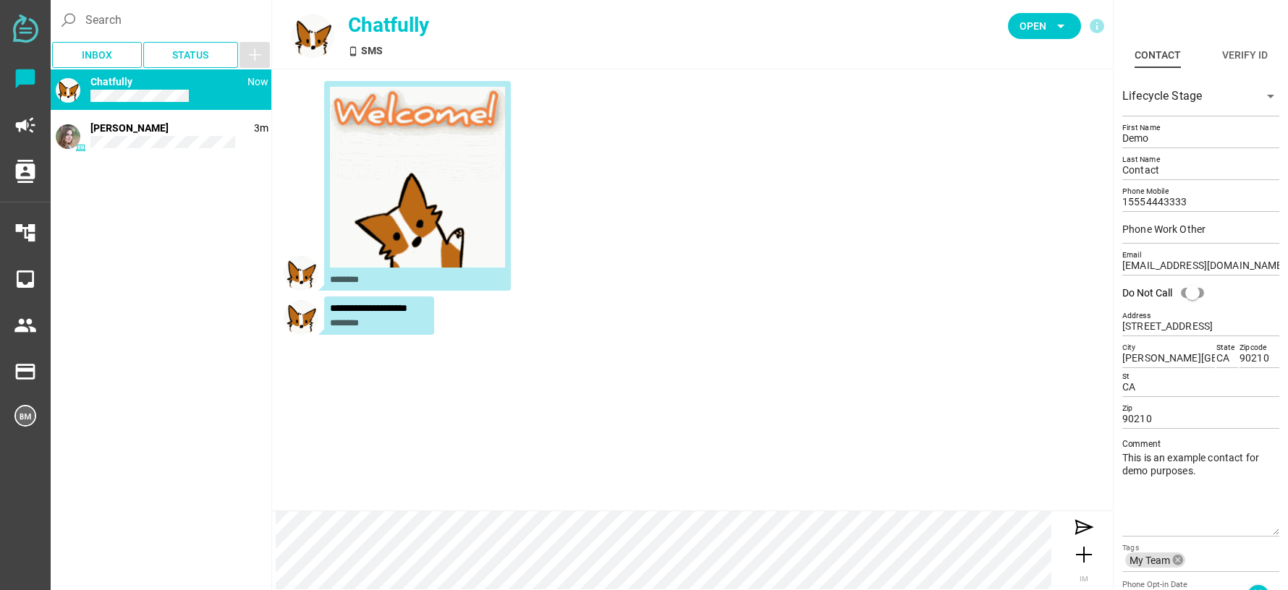
click at [855, 339] on div "**********" at bounding box center [692, 210] width 841 height 283
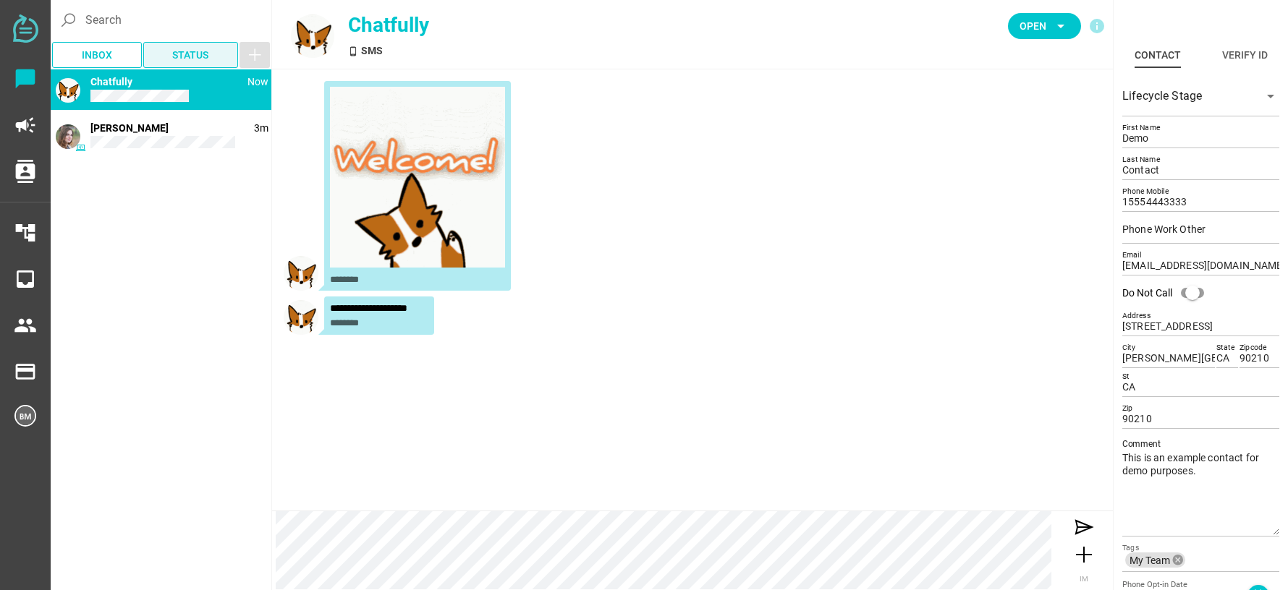
click at [203, 62] on span "Status" at bounding box center [190, 54] width 36 height 17
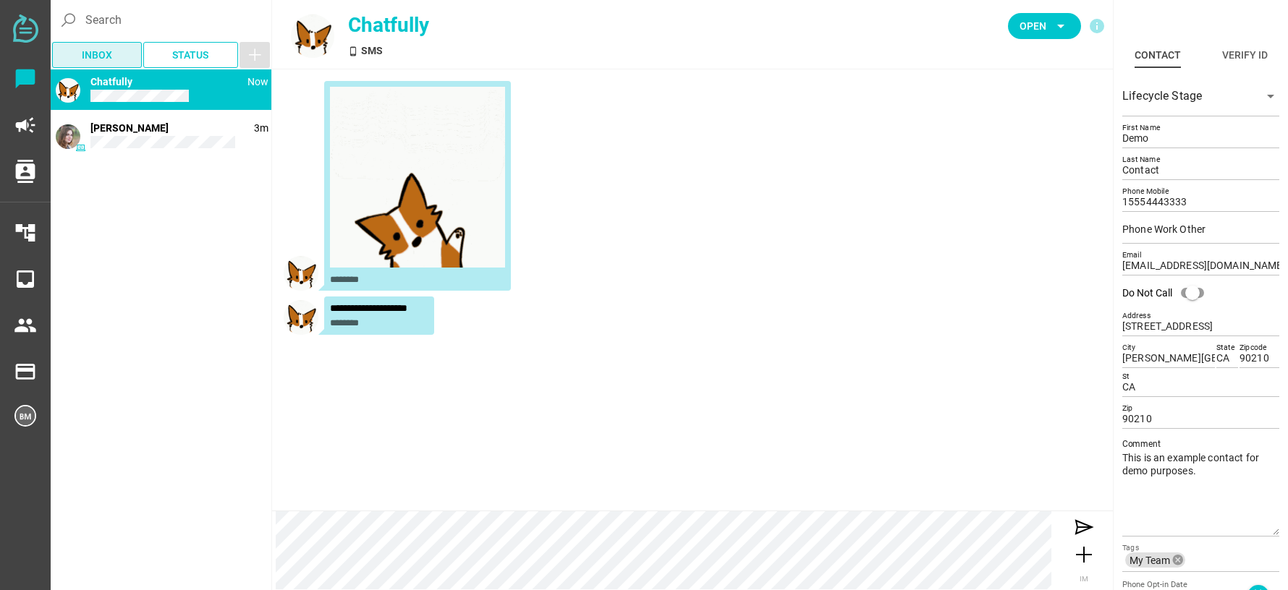
click at [93, 65] on span "Inbox" at bounding box center [97, 55] width 90 height 26
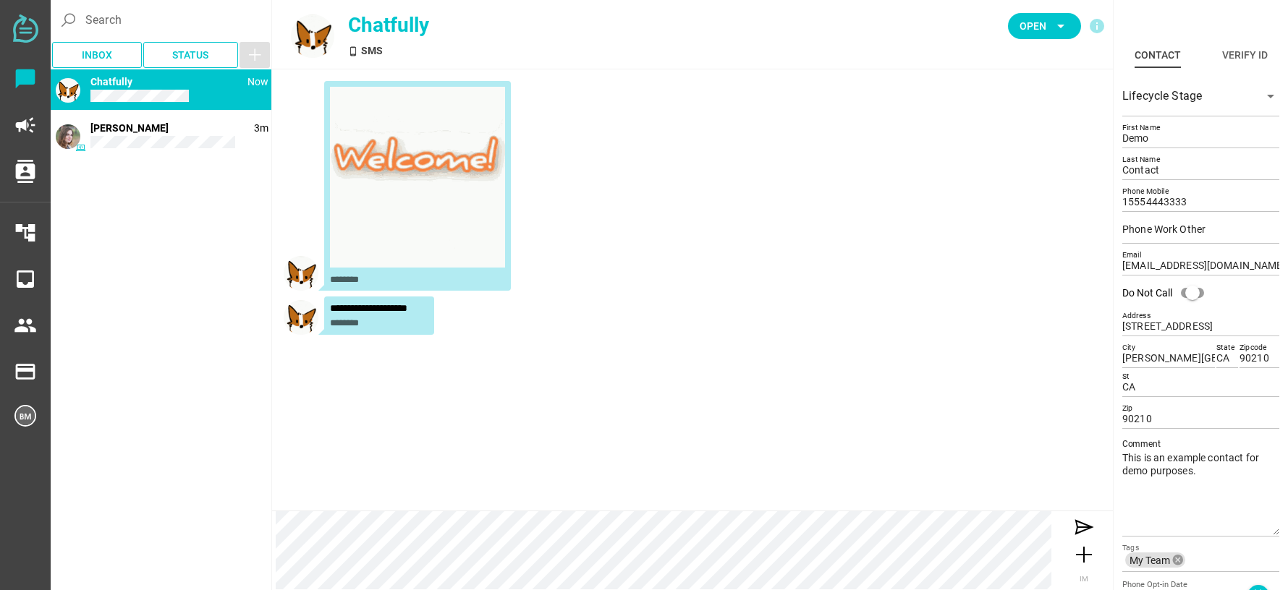
drag, startPoint x: 177, startPoint y: 295, endPoint x: 189, endPoint y: 284, distance: 16.4
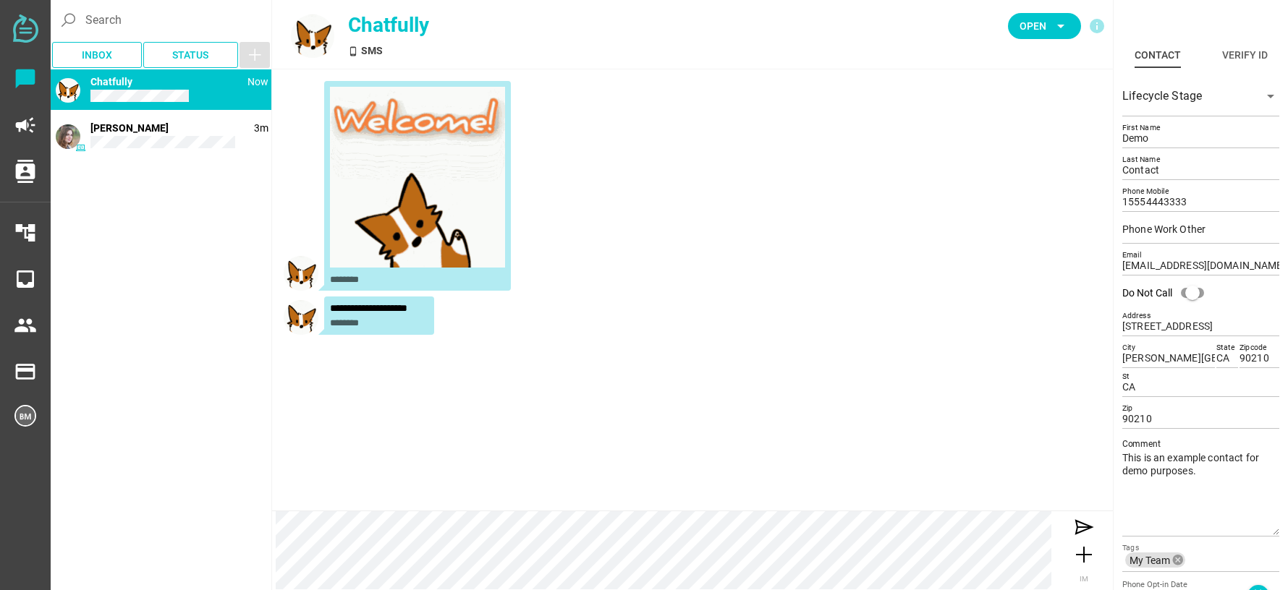
click at [181, 291] on div "phone_android Now Chatfully 3m Jane Doe" at bounding box center [161, 328] width 221 height 518
click at [27, 25] on img at bounding box center [25, 28] width 25 height 28
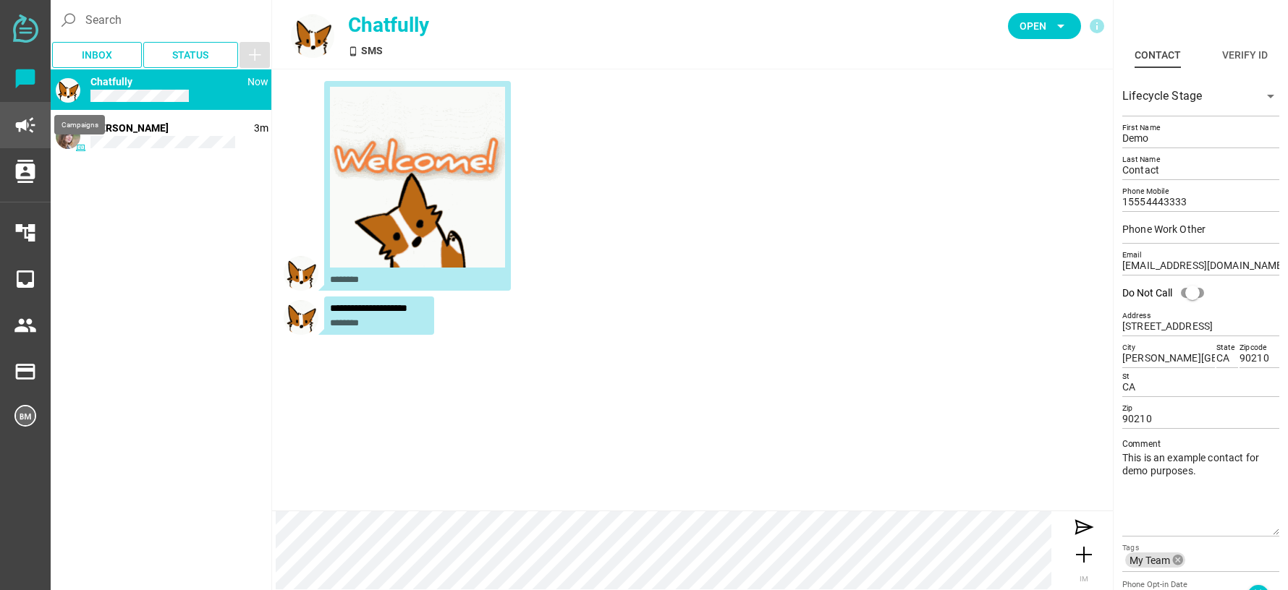
click at [29, 120] on icon "campaign" at bounding box center [25, 125] width 23 height 23
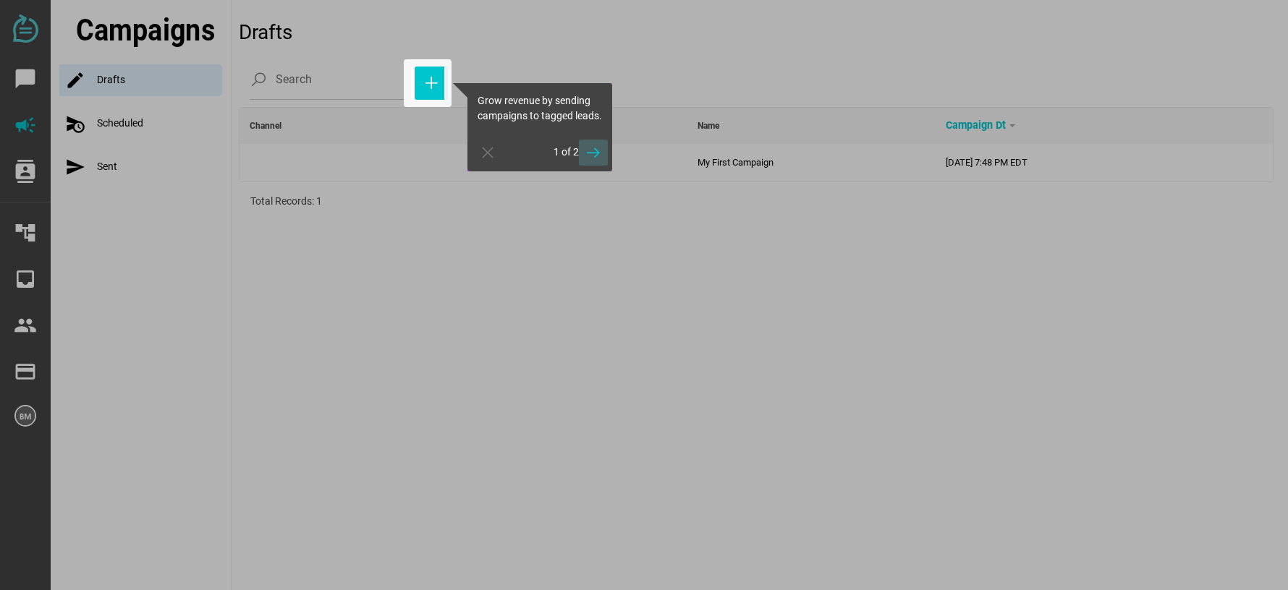
click at [585, 161] on icon "button" at bounding box center [593, 152] width 17 height 17
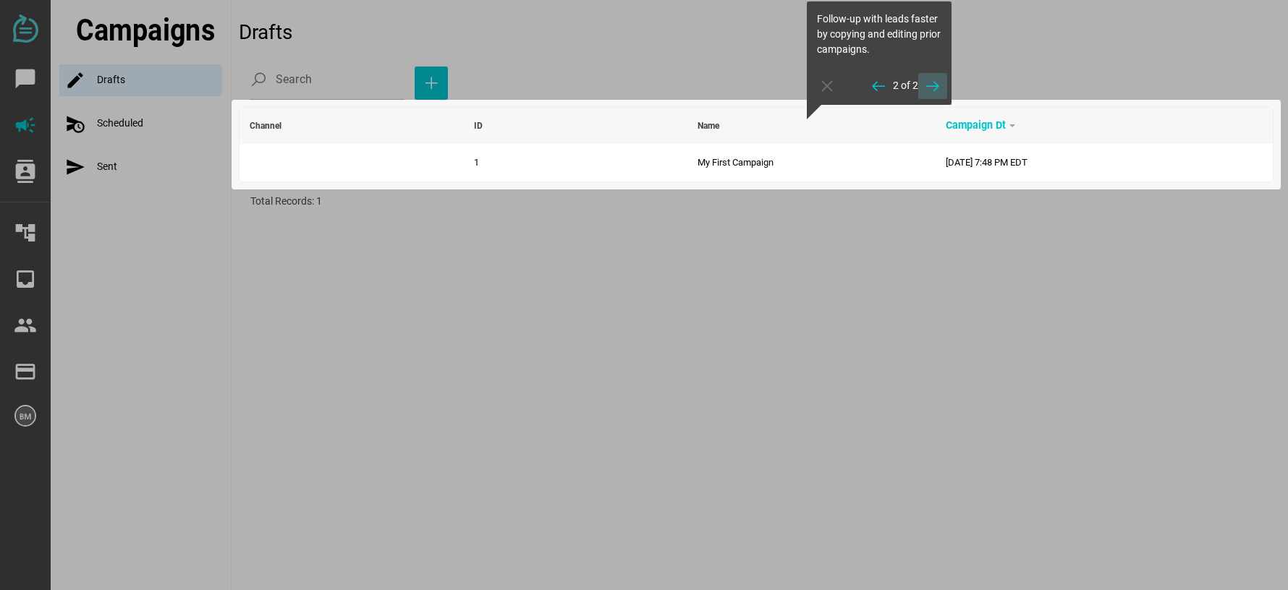
click at [939, 80] on icon "button" at bounding box center [932, 85] width 17 height 17
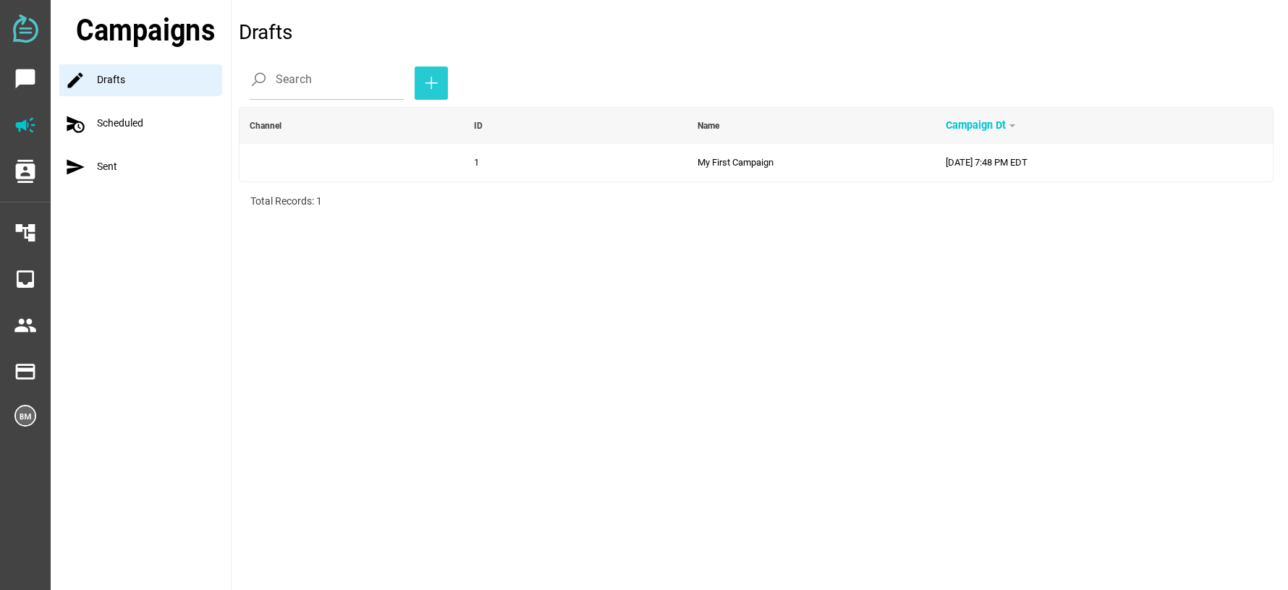
click at [435, 75] on icon "button" at bounding box center [431, 83] width 17 height 17
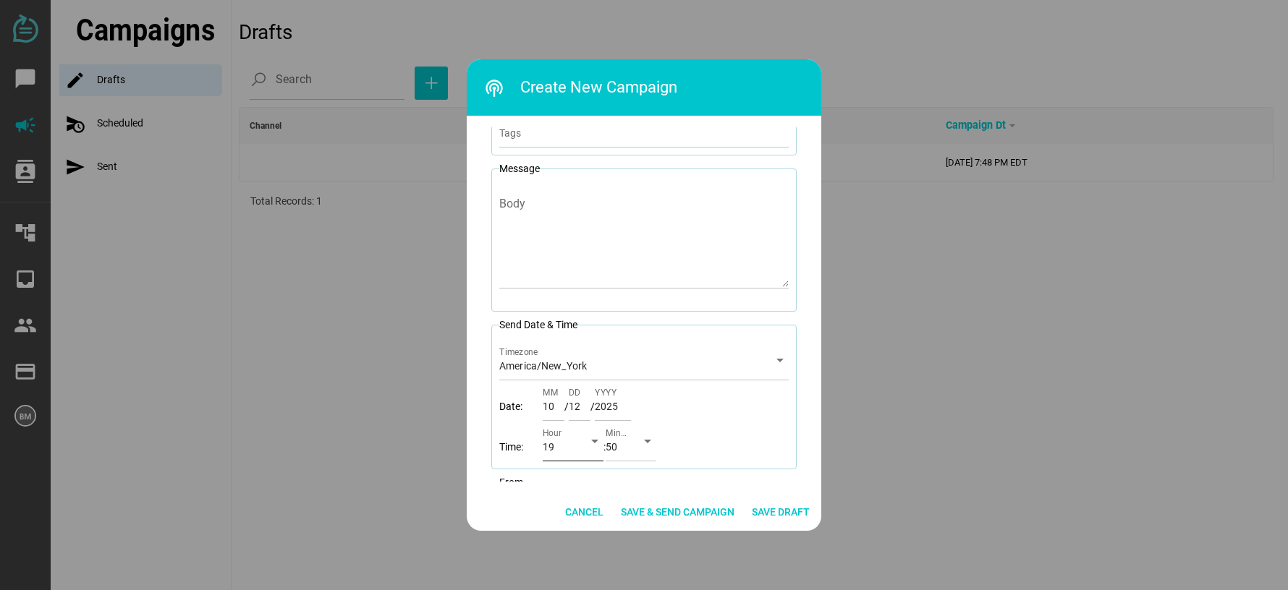
scroll to position [195, 0]
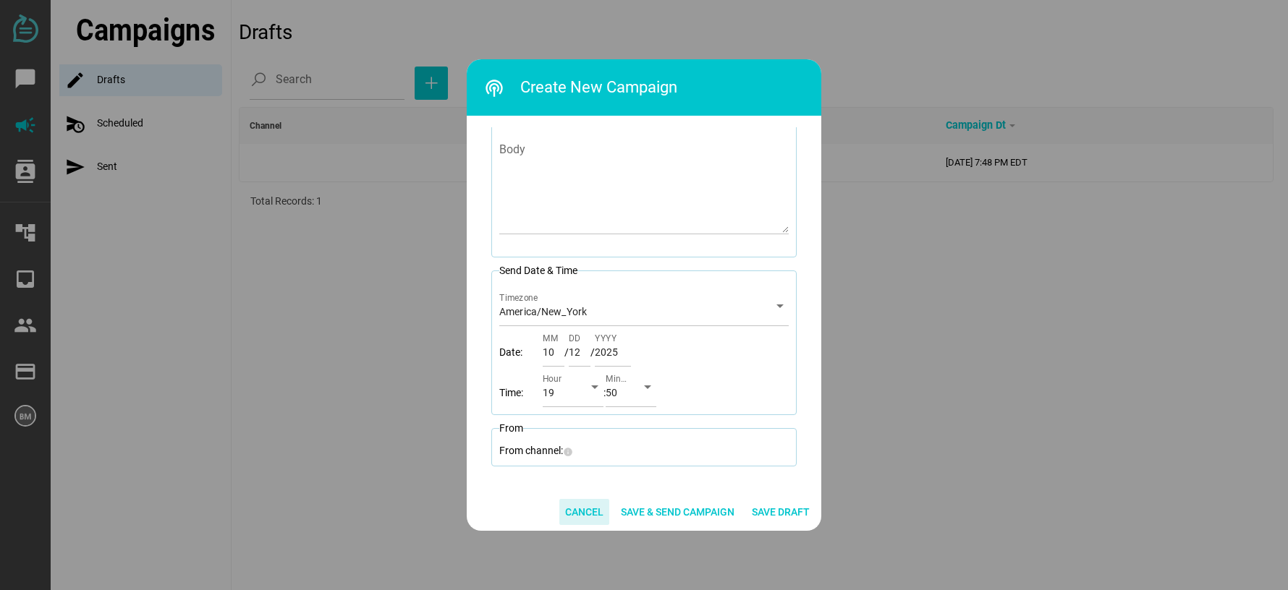
click at [588, 507] on span "Cancel" at bounding box center [584, 512] width 38 height 17
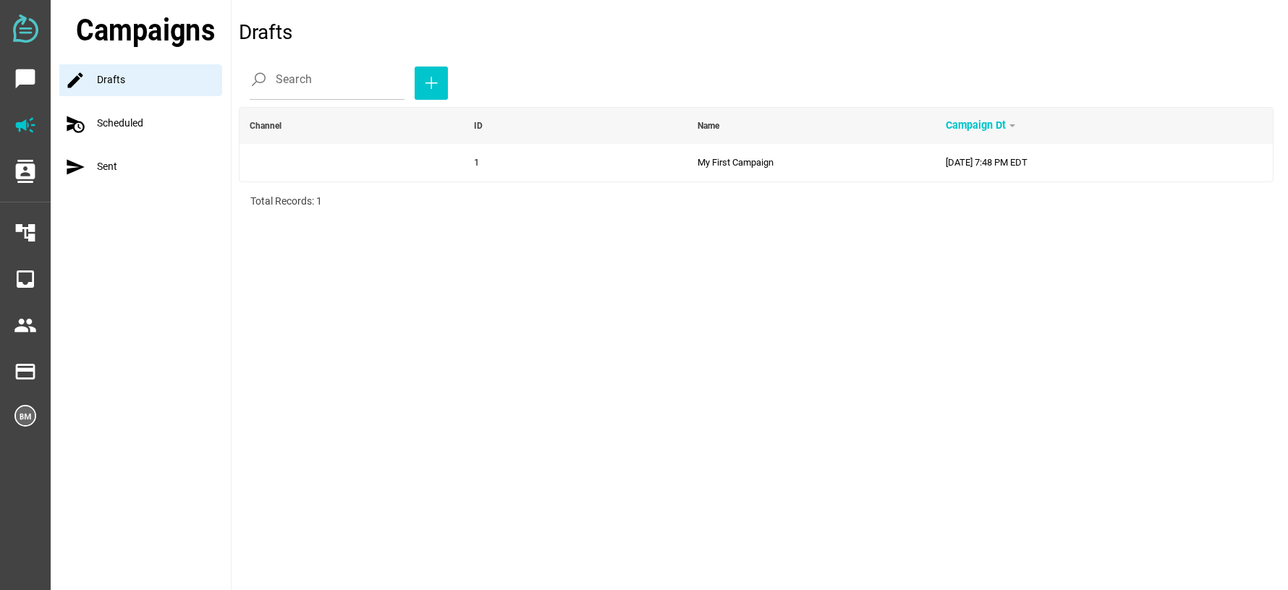
click at [162, 127] on div "schedule_send Scheduled" at bounding box center [144, 124] width 171 height 32
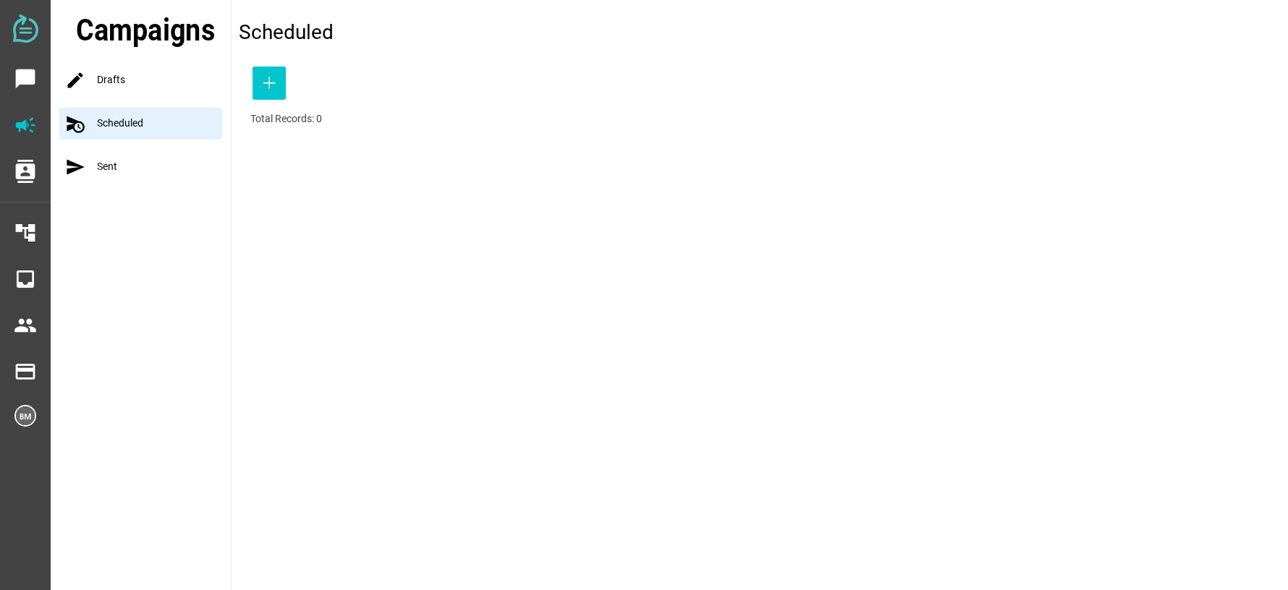
click at [106, 164] on div "send Sent" at bounding box center [144, 167] width 171 height 32
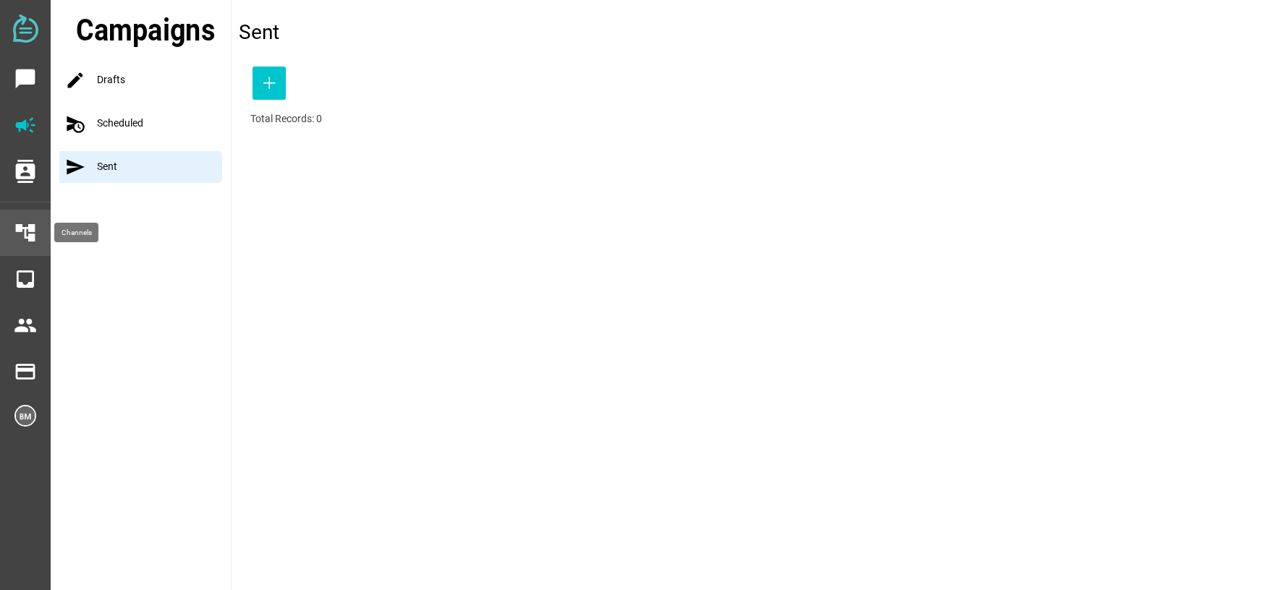
click at [25, 223] on icon "account_tree" at bounding box center [25, 232] width 23 height 23
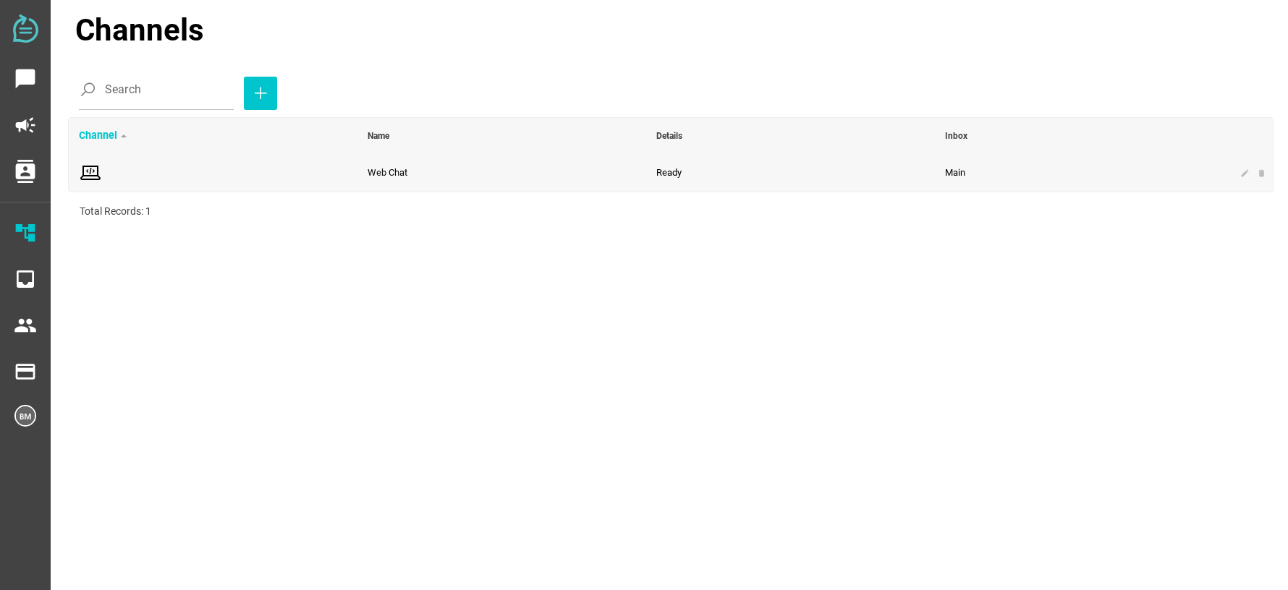
click at [99, 175] on icon at bounding box center [90, 172] width 23 height 23
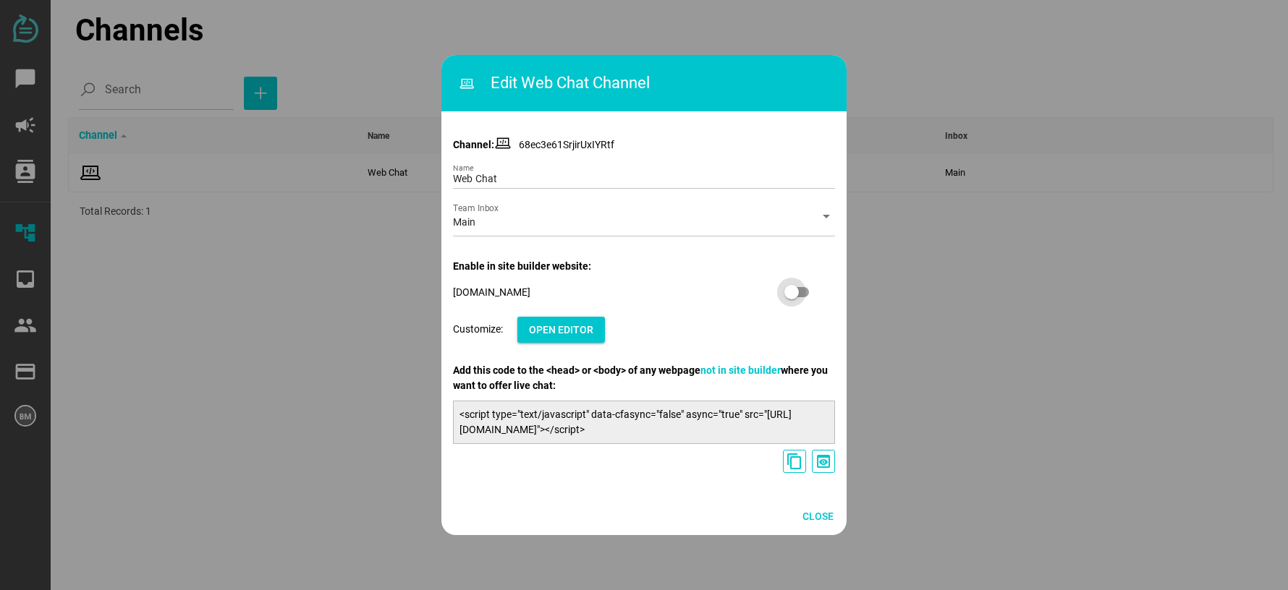
click at [795, 295] on div at bounding box center [791, 292] width 14 height 14
click at [716, 349] on div "Channel: 68ec3e61SrjirUxIYRtf Web Chat Name Main Team Inbox arrow_drop_down Ena…" at bounding box center [643, 297] width 405 height 402
click at [567, 329] on span "Open Editor" at bounding box center [561, 329] width 64 height 17
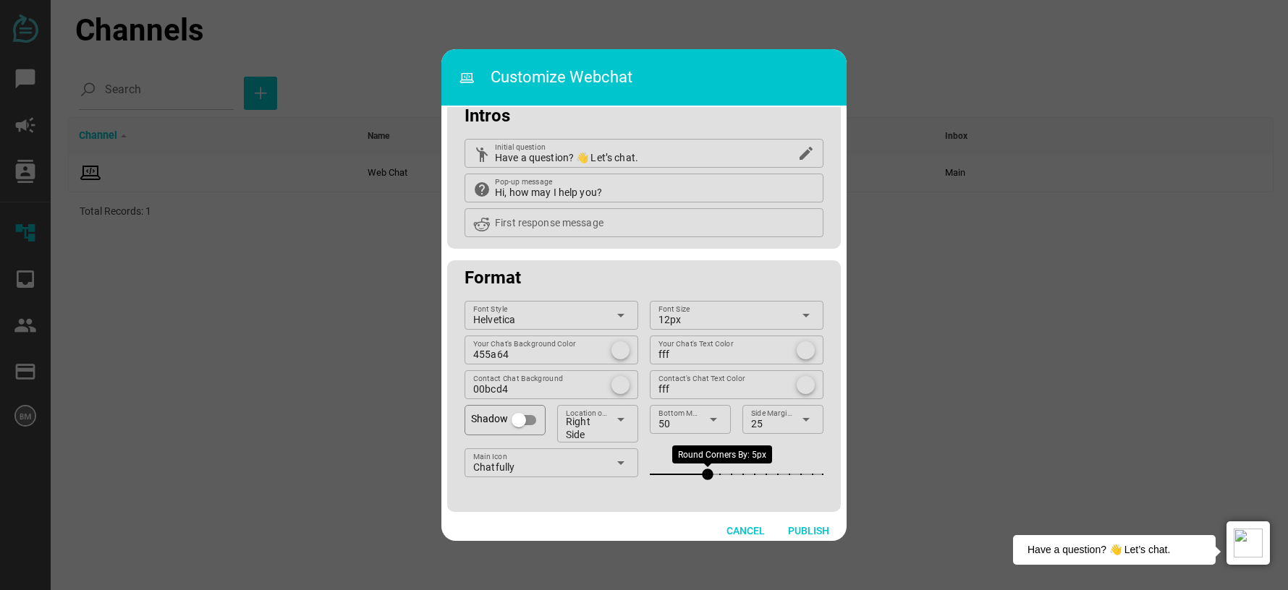
scroll to position [124, 0]
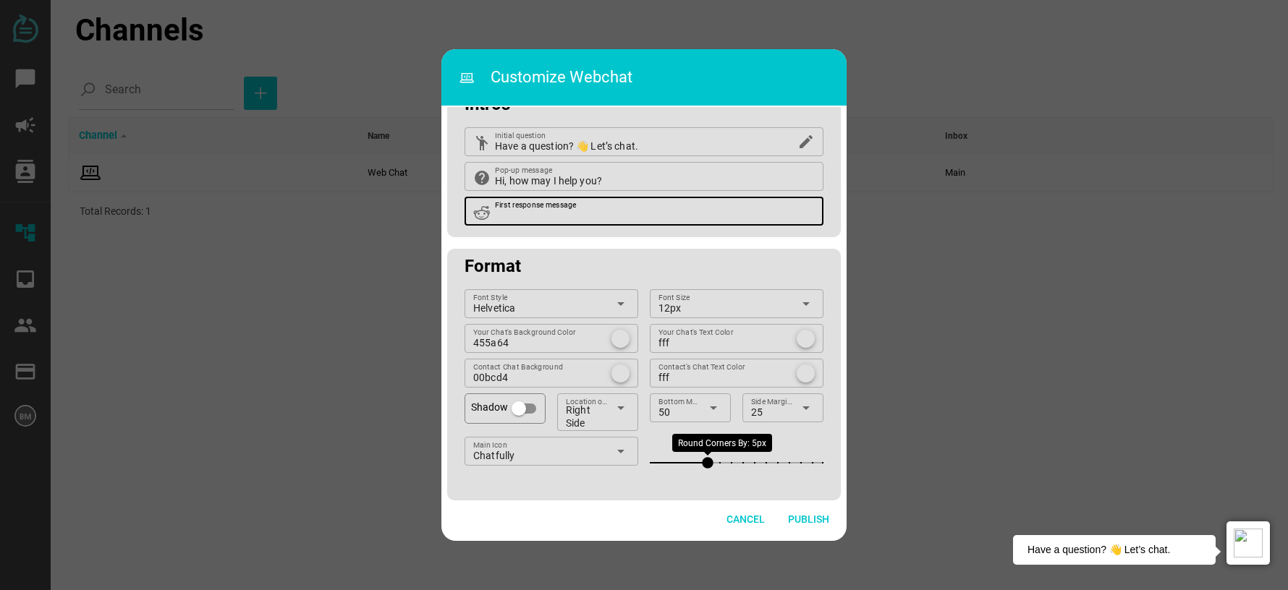
click at [632, 213] on input "First response message" at bounding box center [655, 211] width 320 height 29
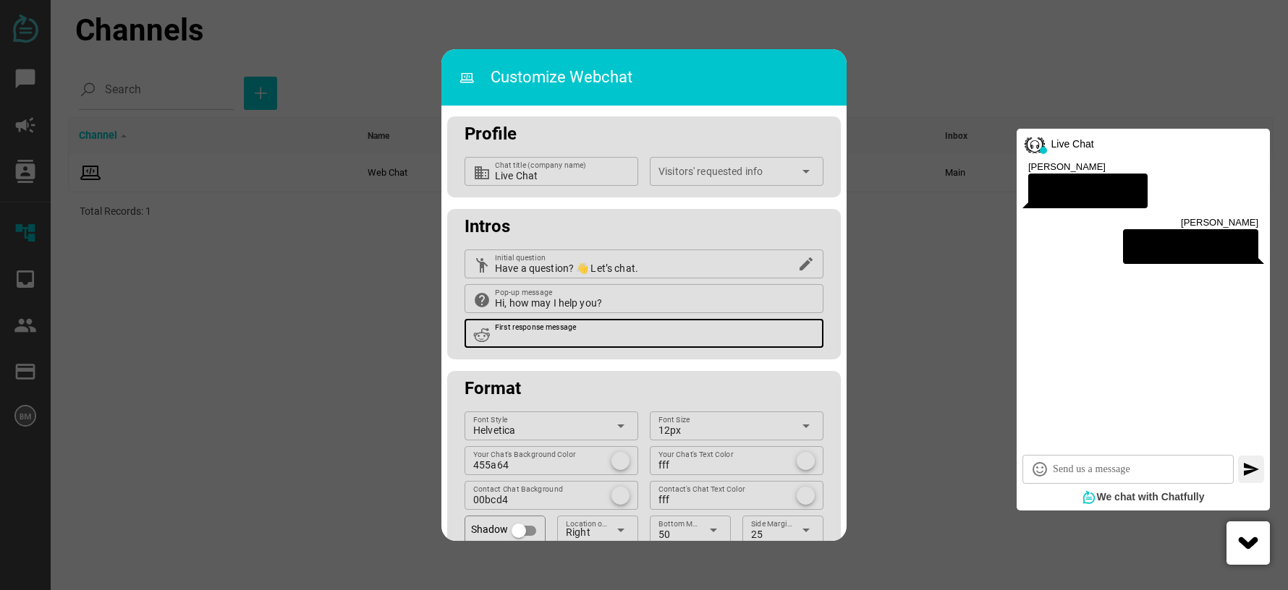
scroll to position [0, 0]
click at [1128, 497] on span "We chat with Chatfully" at bounding box center [1150, 497] width 108 height 12
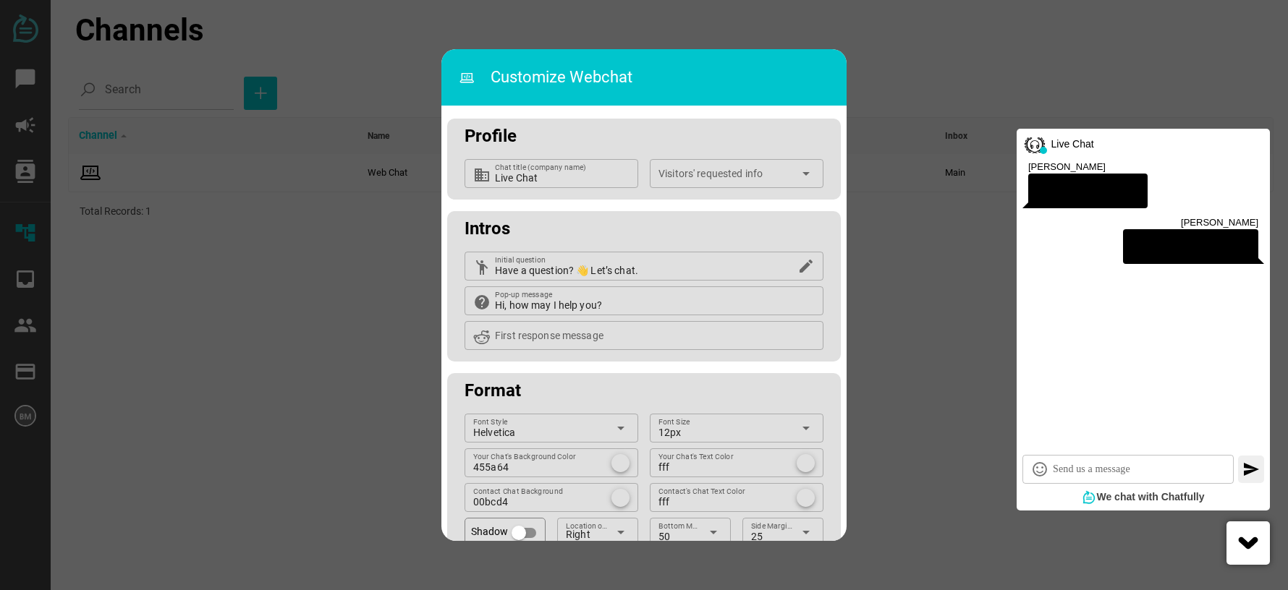
click at [414, 100] on div at bounding box center [644, 295] width 1288 height 590
